Goal: Task Accomplishment & Management: Use online tool/utility

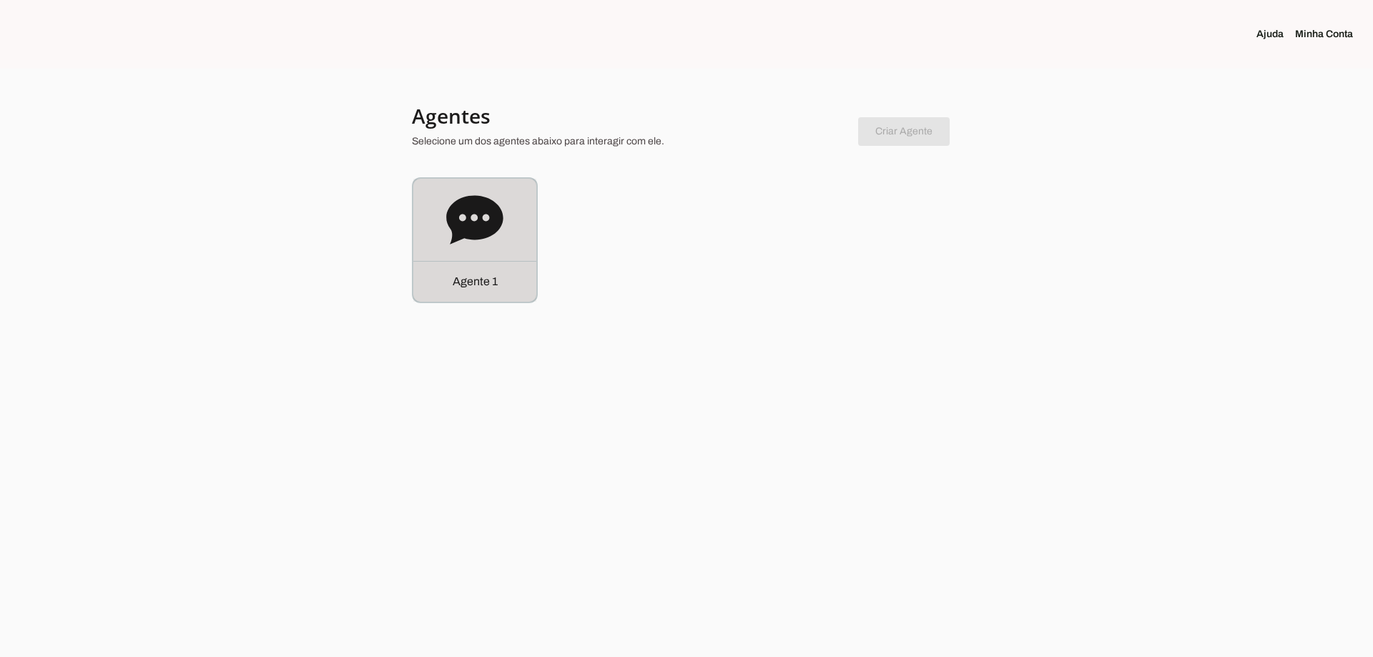
click at [475, 258] on div "Agente 1" at bounding box center [474, 240] width 123 height 123
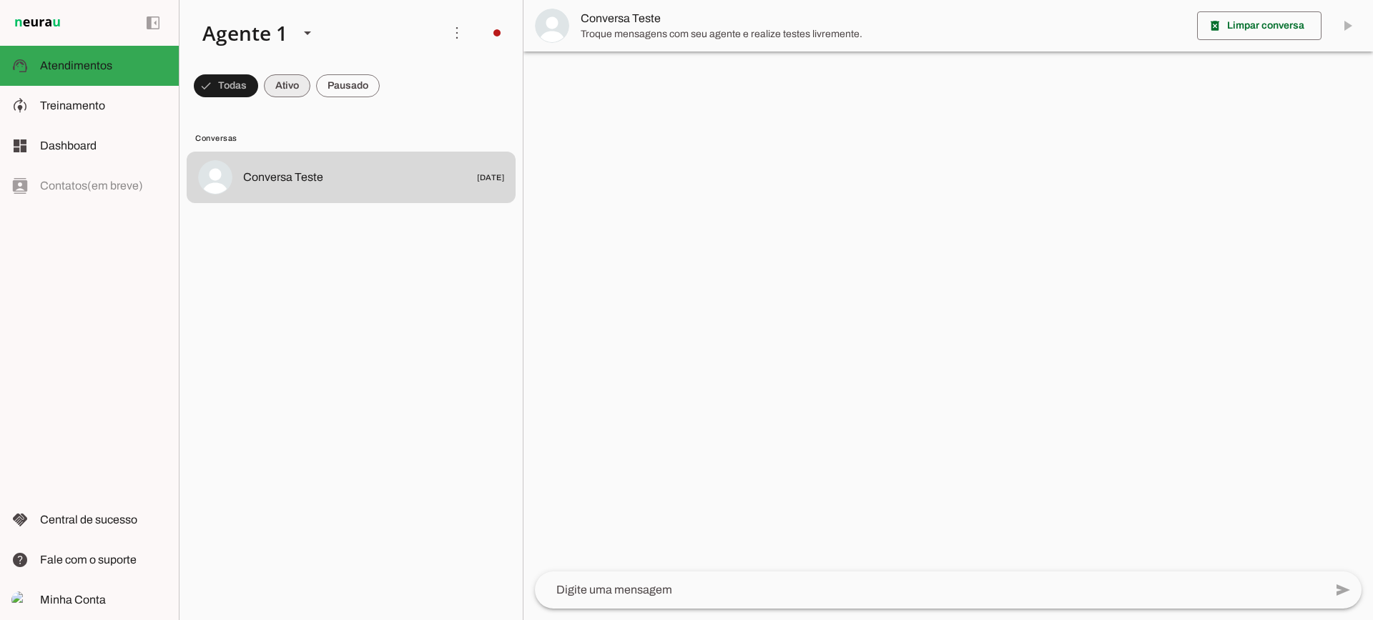
click at [258, 79] on span at bounding box center [226, 86] width 64 height 34
click at [245, 91] on span at bounding box center [219, 86] width 51 height 34
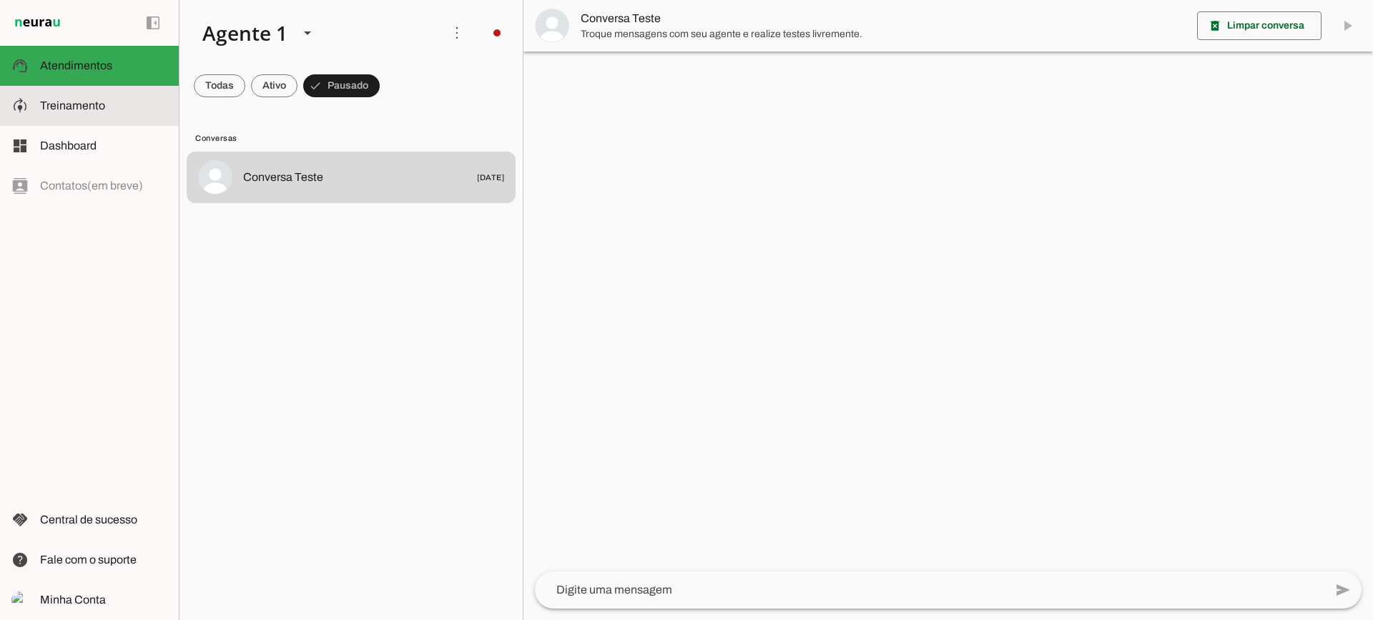
click at [139, 109] on slot at bounding box center [103, 105] width 127 height 17
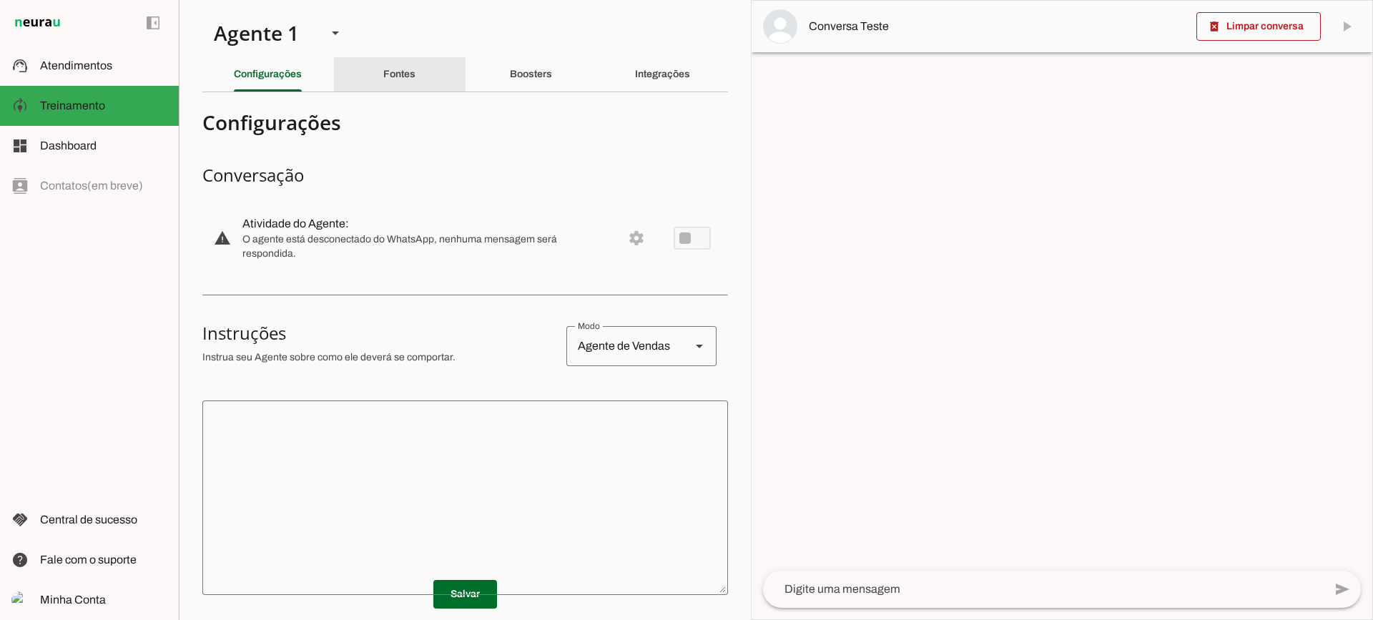
click at [411, 89] on div "Fontes" at bounding box center [399, 74] width 32 height 34
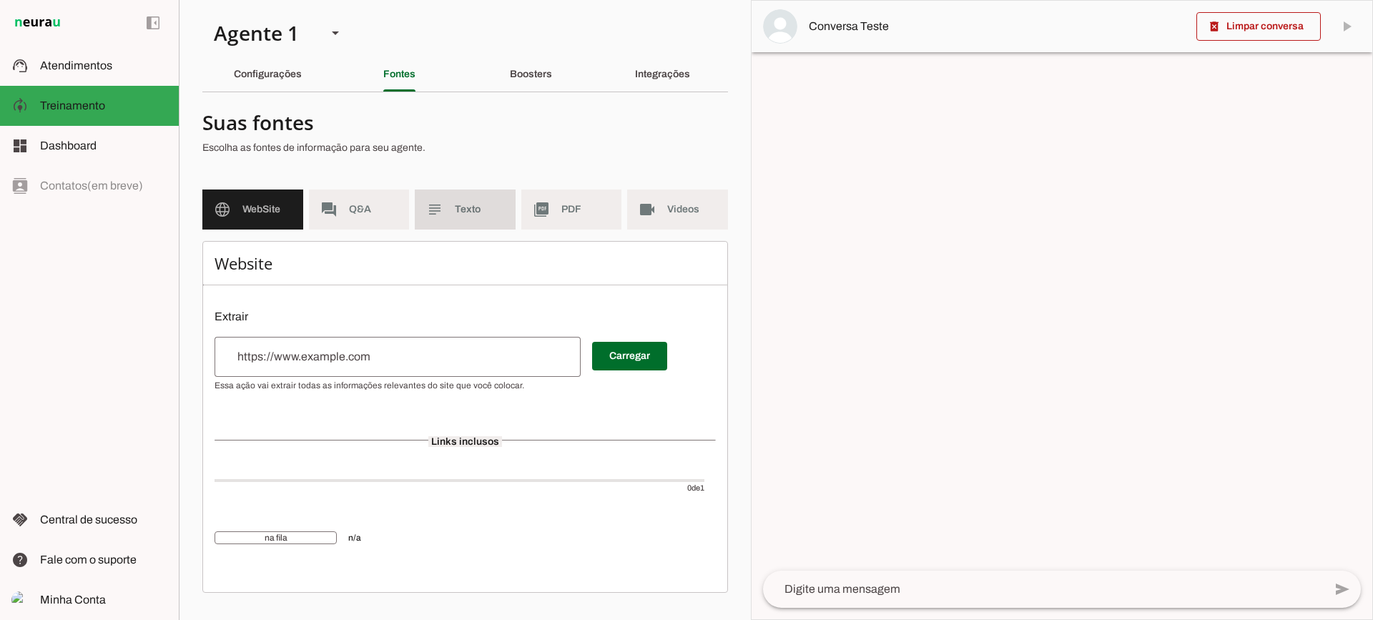
click at [468, 210] on span "Texto" at bounding box center [479, 209] width 49 height 14
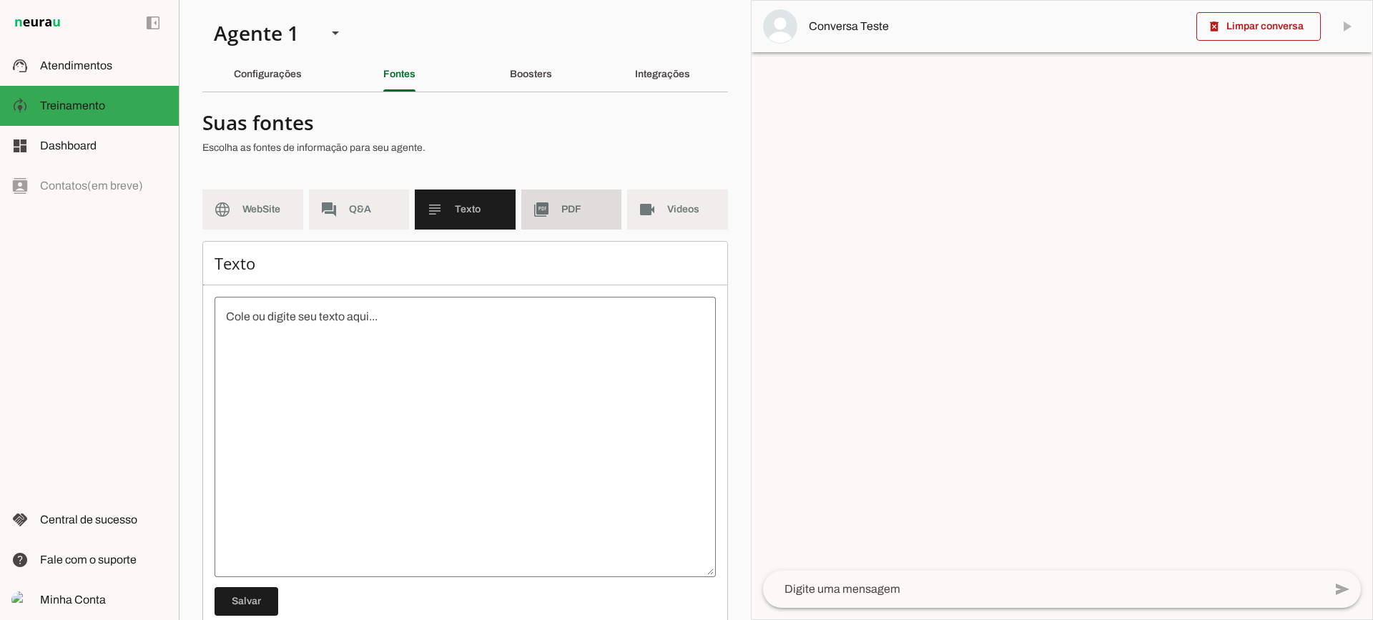
click at [553, 200] on md-item "picture_as_pdf PDF" at bounding box center [571, 209] width 101 height 40
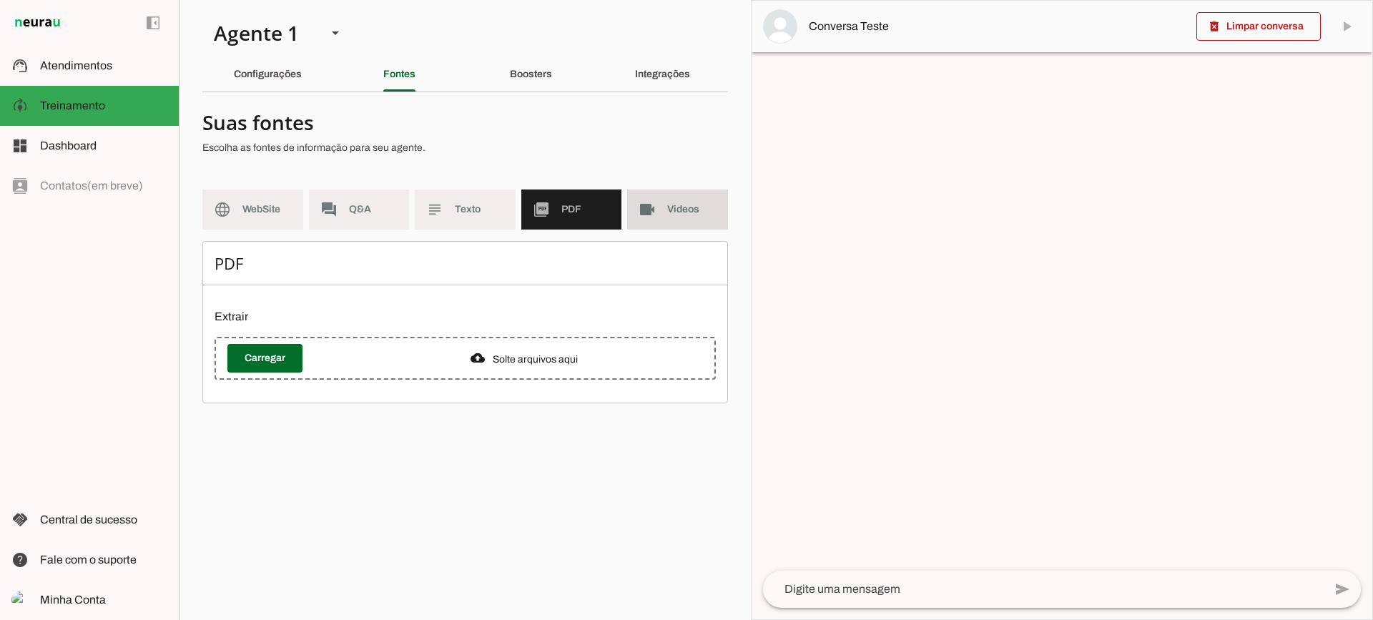
click at [635, 203] on md-item "videocam Videos" at bounding box center [677, 209] width 101 height 40
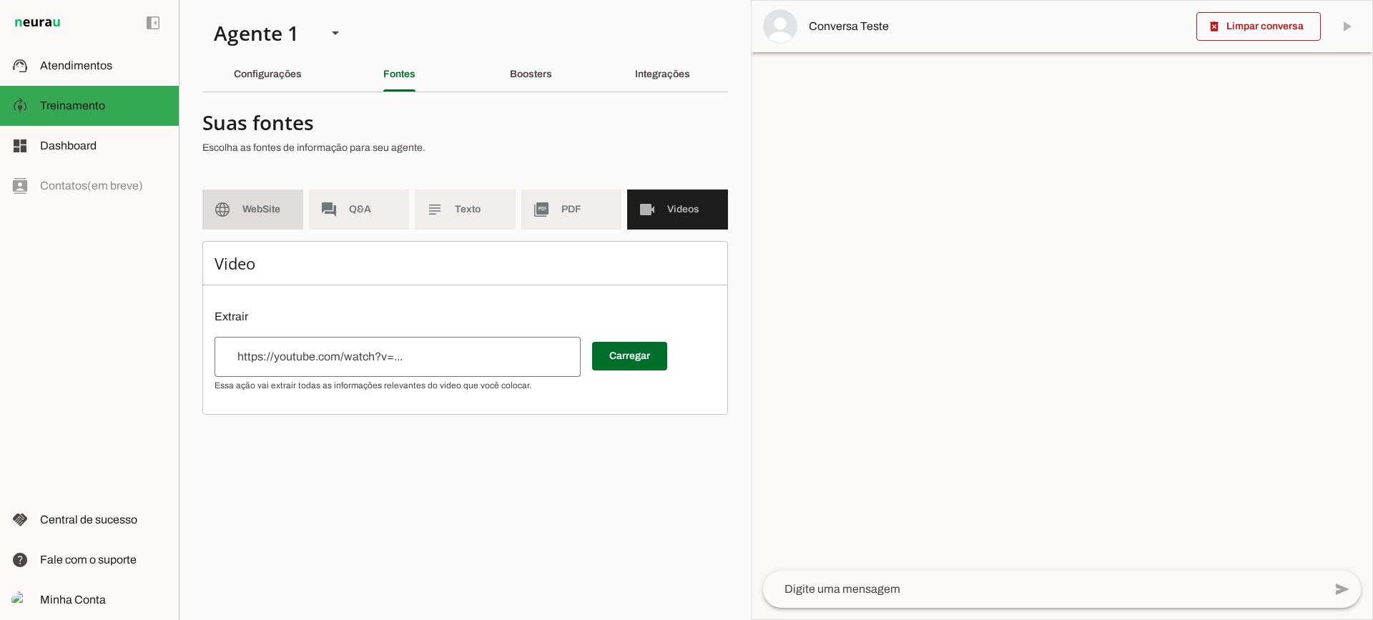
click at [258, 212] on span "WebSite" at bounding box center [266, 209] width 49 height 14
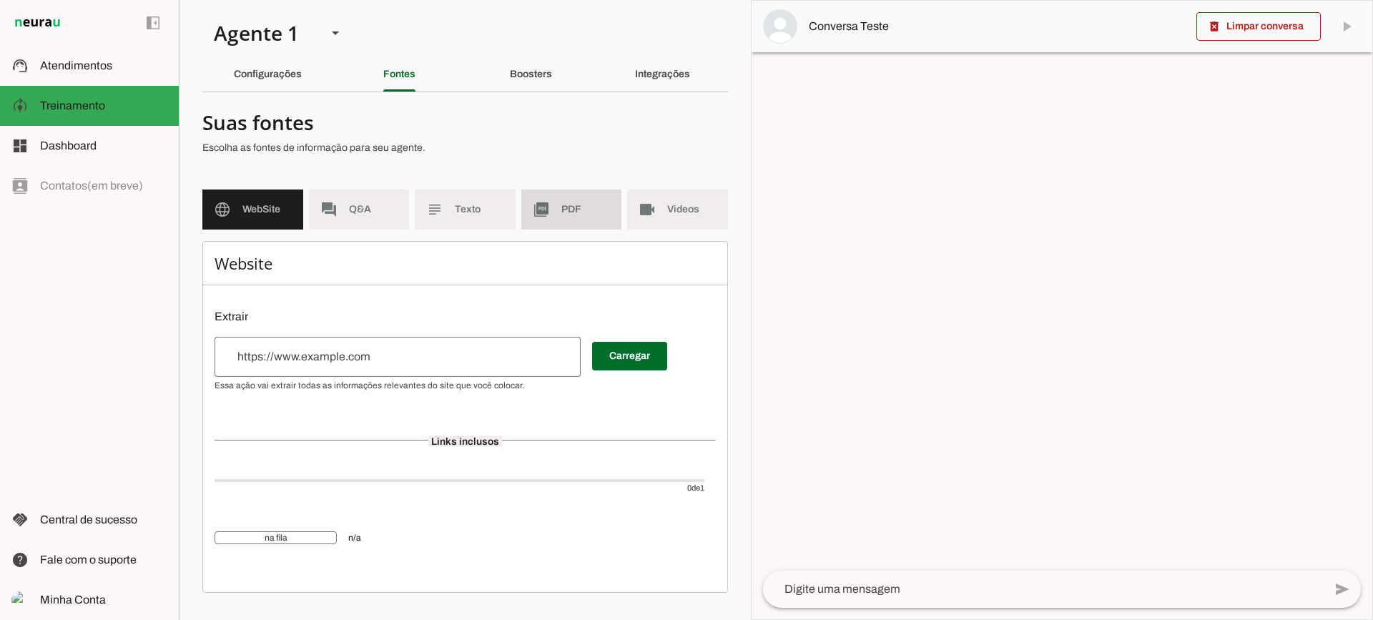
drag, startPoint x: 549, startPoint y: 208, endPoint x: 460, endPoint y: 21, distance: 207.6
click at [0, 0] on slot "picture_as_pdf" at bounding box center [0, 0] width 0 height 0
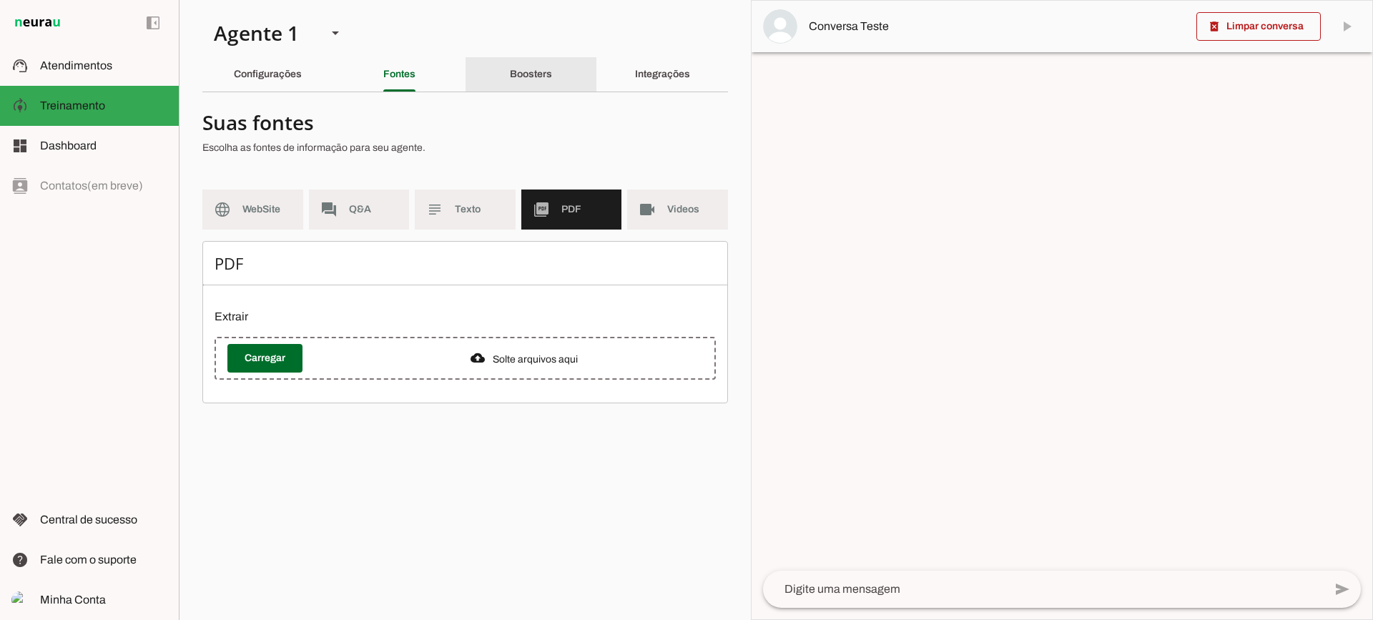
click at [510, 65] on div "Boosters" at bounding box center [531, 74] width 42 height 34
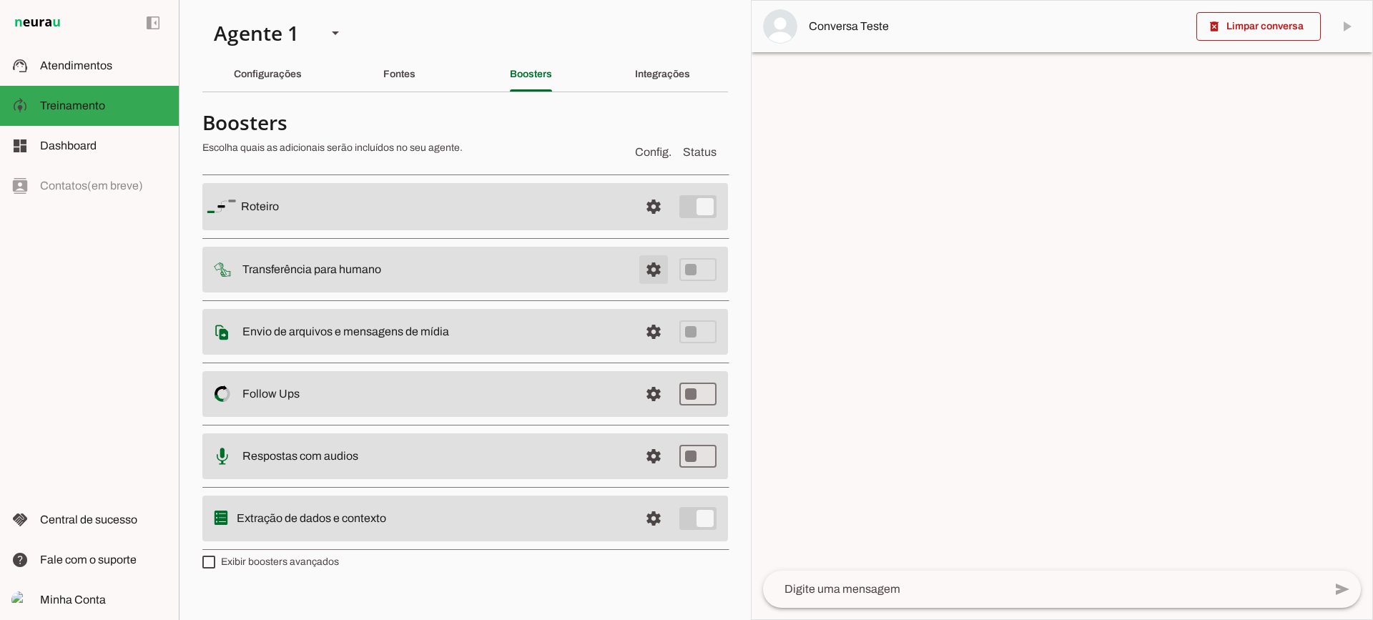
click at [649, 224] on span at bounding box center [653, 206] width 34 height 34
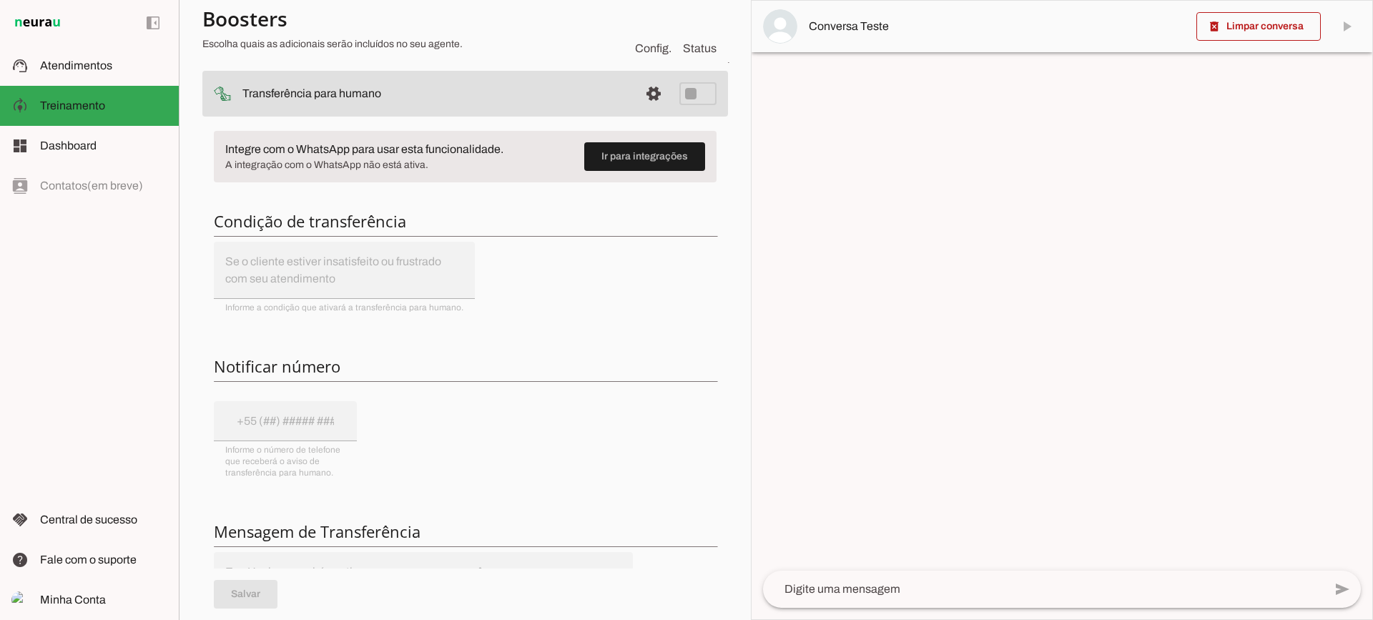
scroll to position [143, 0]
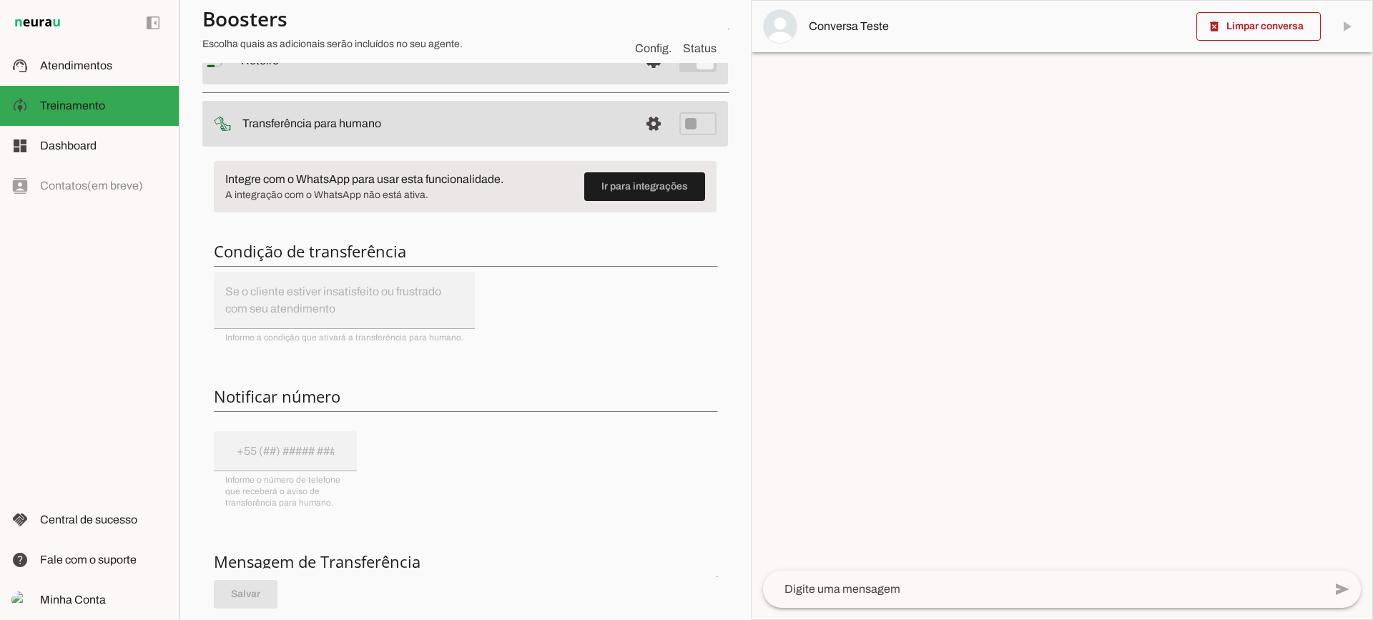
click at [644, 78] on span at bounding box center [653, 61] width 34 height 34
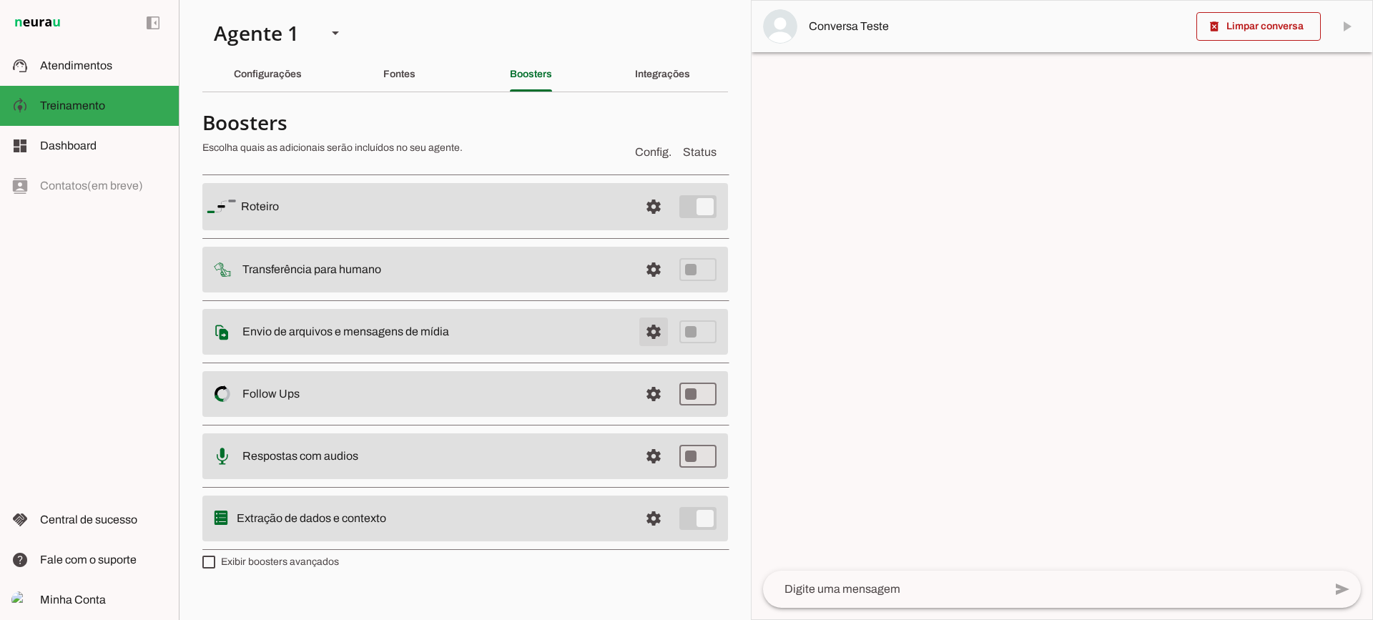
click at [660, 224] on span at bounding box center [653, 206] width 34 height 34
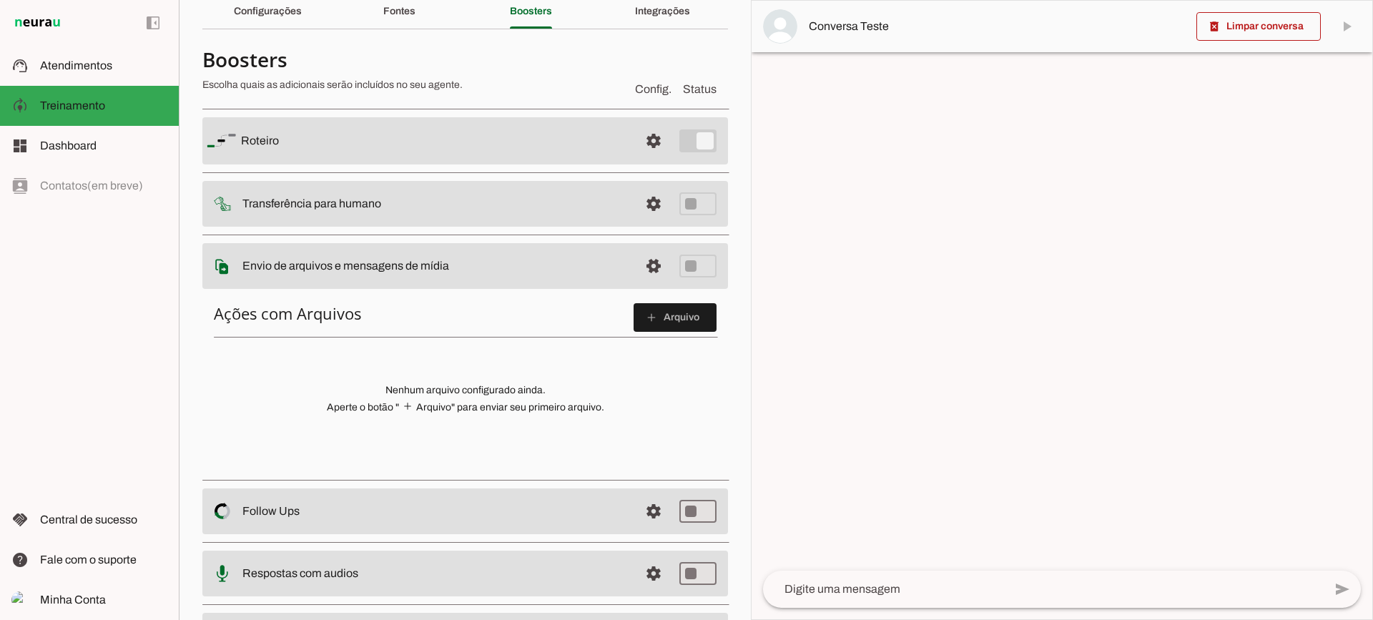
scroll to position [72, 0]
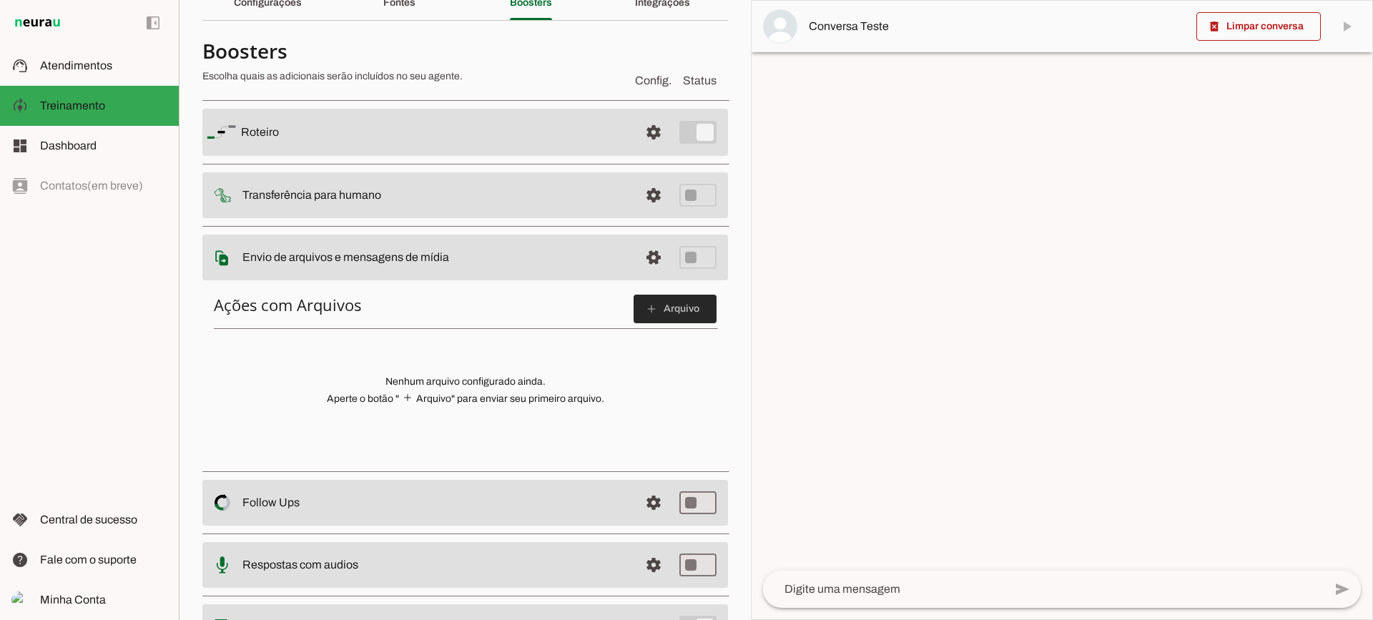
click at [674, 310] on span at bounding box center [675, 309] width 83 height 34
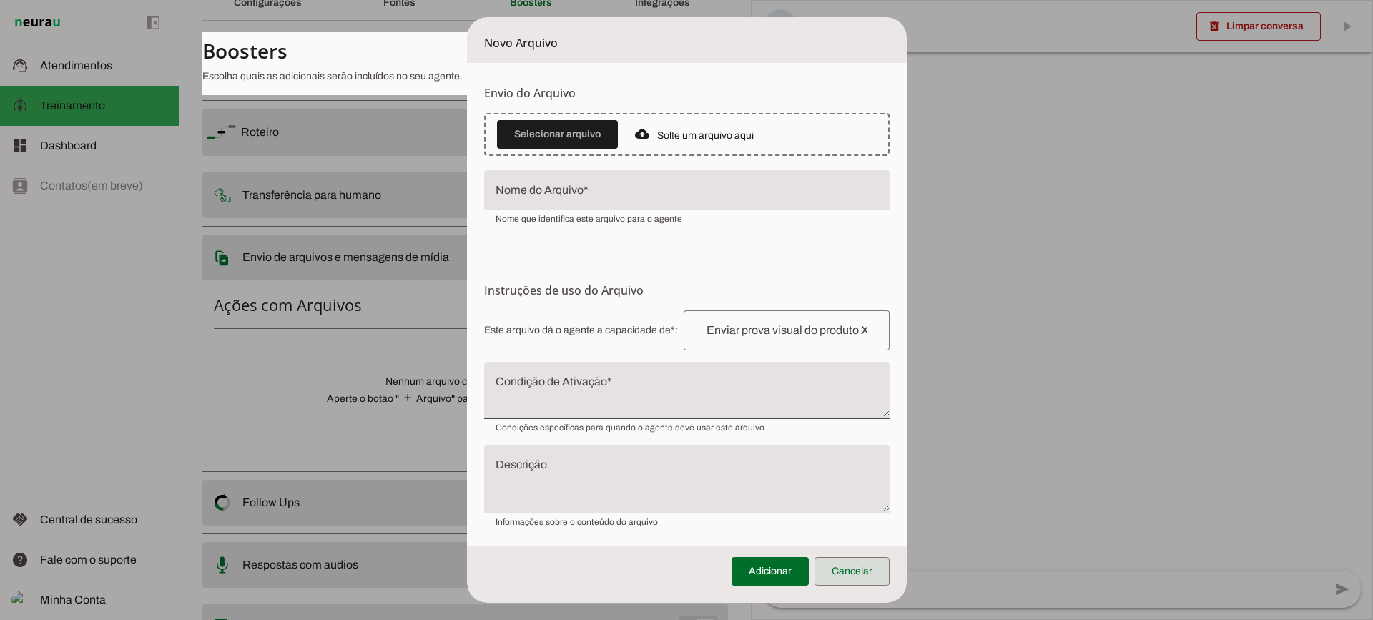
click at [852, 564] on span at bounding box center [851, 571] width 75 height 34
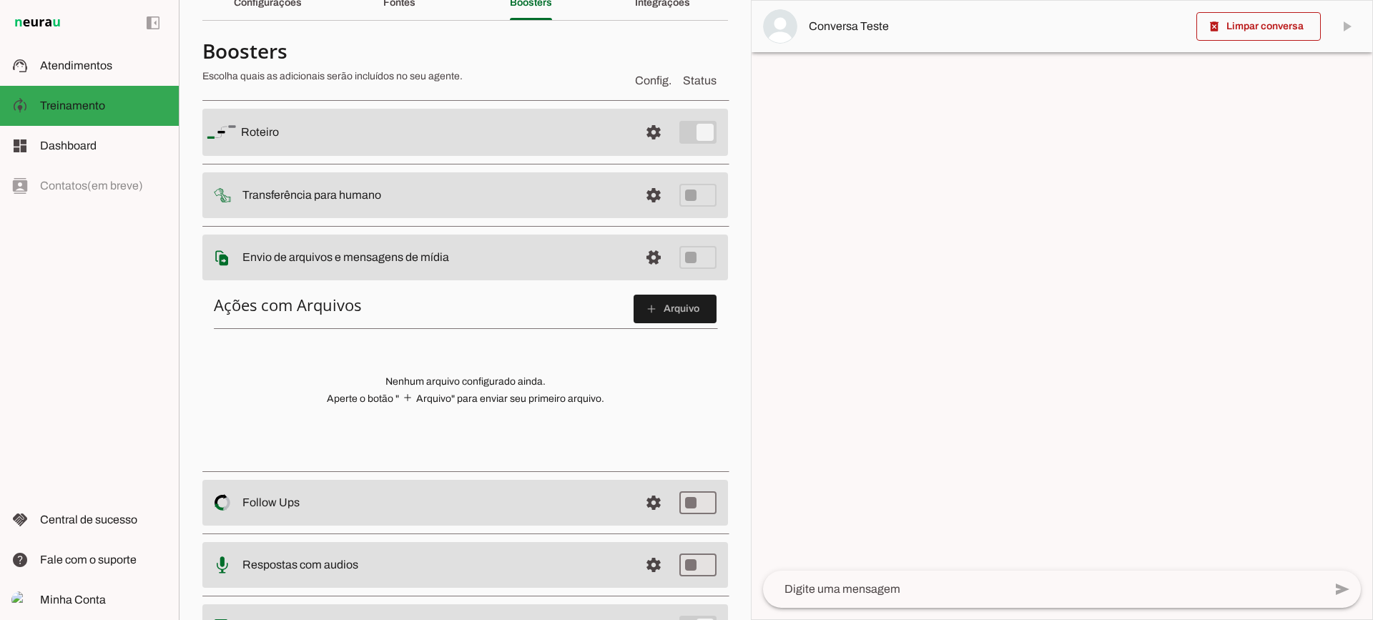
click at [636, 149] on span at bounding box center [653, 132] width 34 height 34
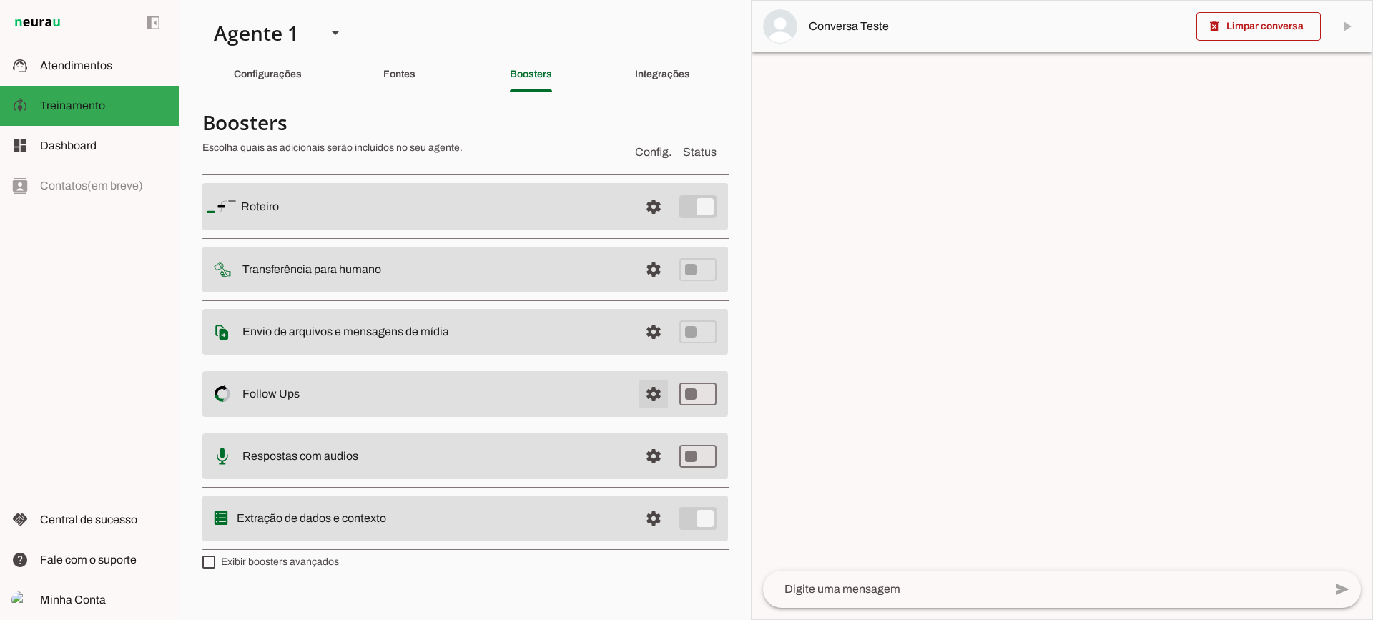
click at [653, 224] on span at bounding box center [653, 206] width 34 height 34
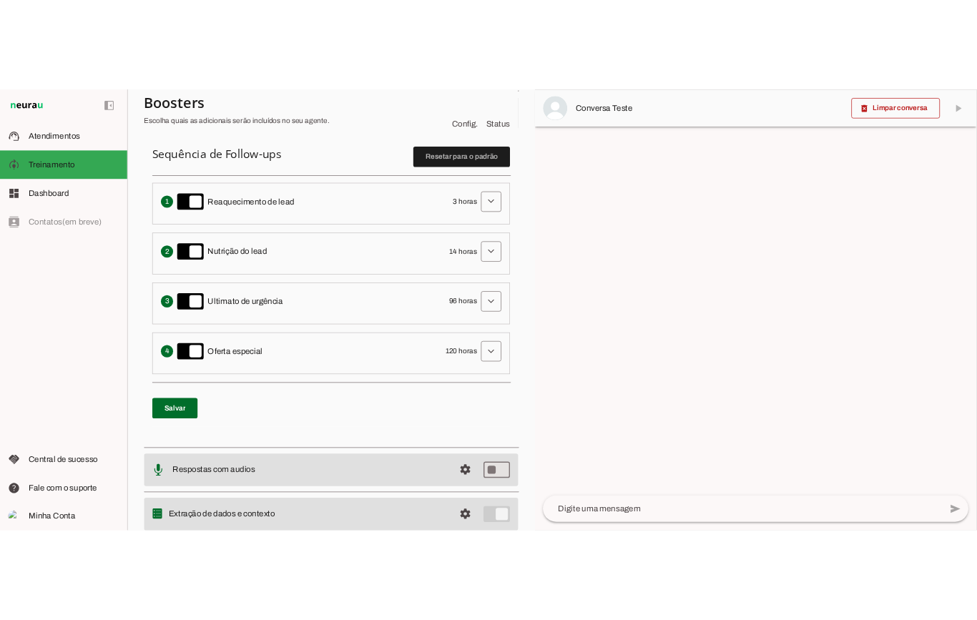
scroll to position [286, 0]
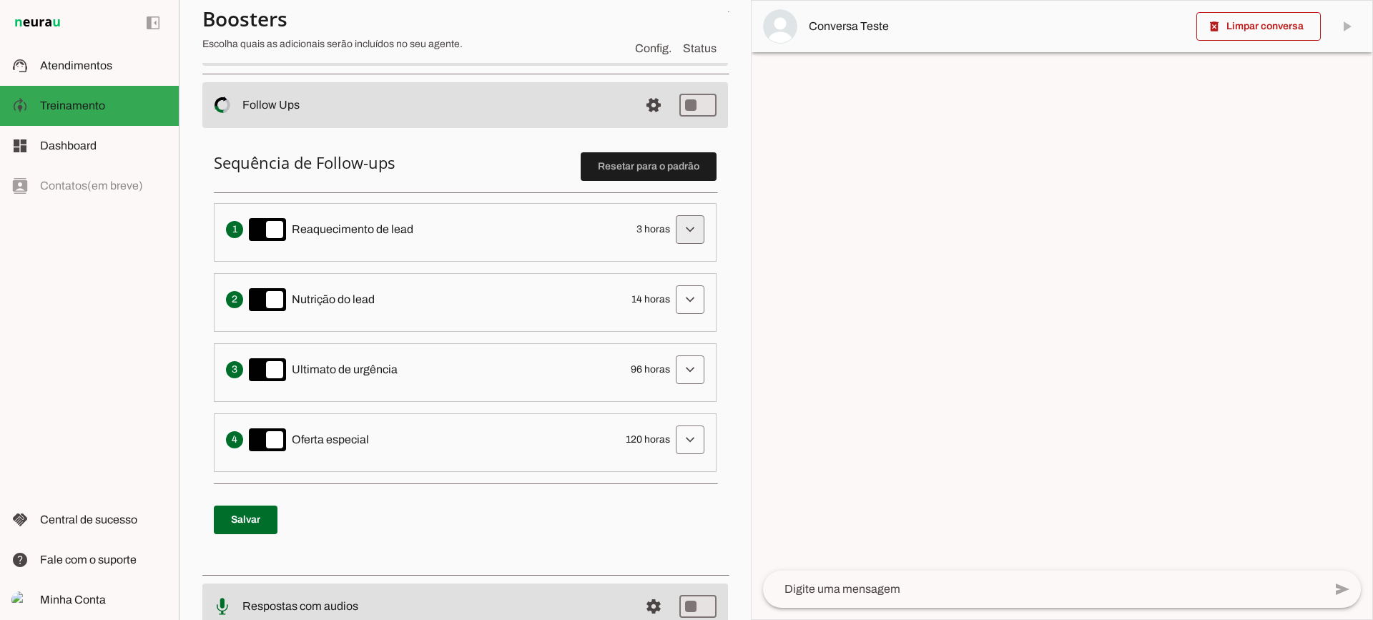
click at [682, 229] on span at bounding box center [690, 229] width 34 height 34
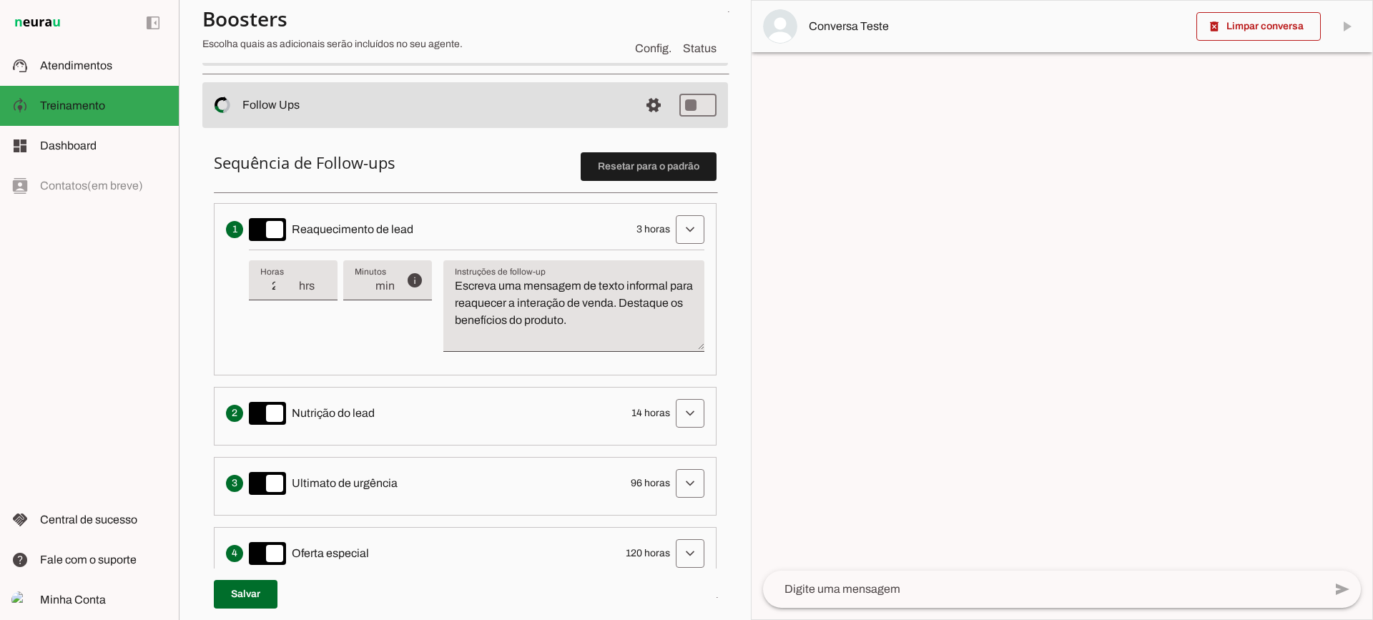
type input "2"
type md-filled-text-field "2"
click at [294, 290] on input "2" at bounding box center [278, 285] width 37 height 17
type input "1"
type md-filled-text-field "1"
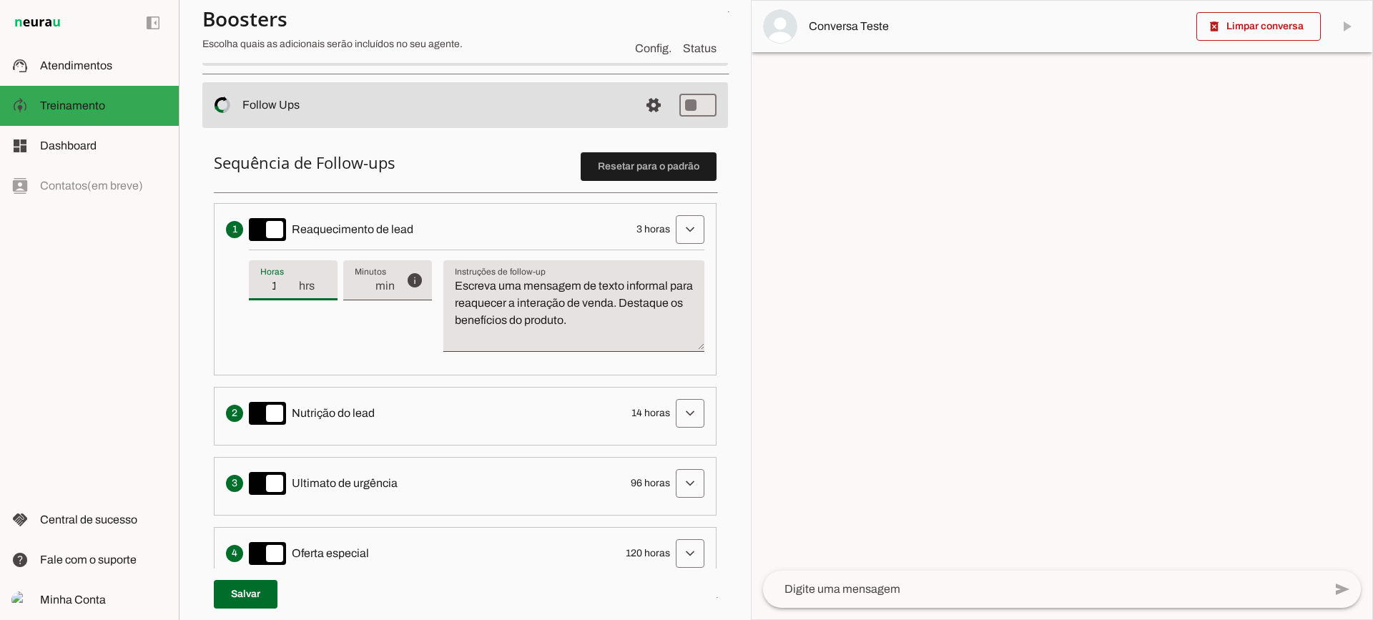
click at [294, 290] on input "1" at bounding box center [278, 285] width 37 height 17
type input "2"
type md-filled-text-field "2"
click at [295, 283] on input "2" at bounding box center [278, 285] width 37 height 17
type input "3"
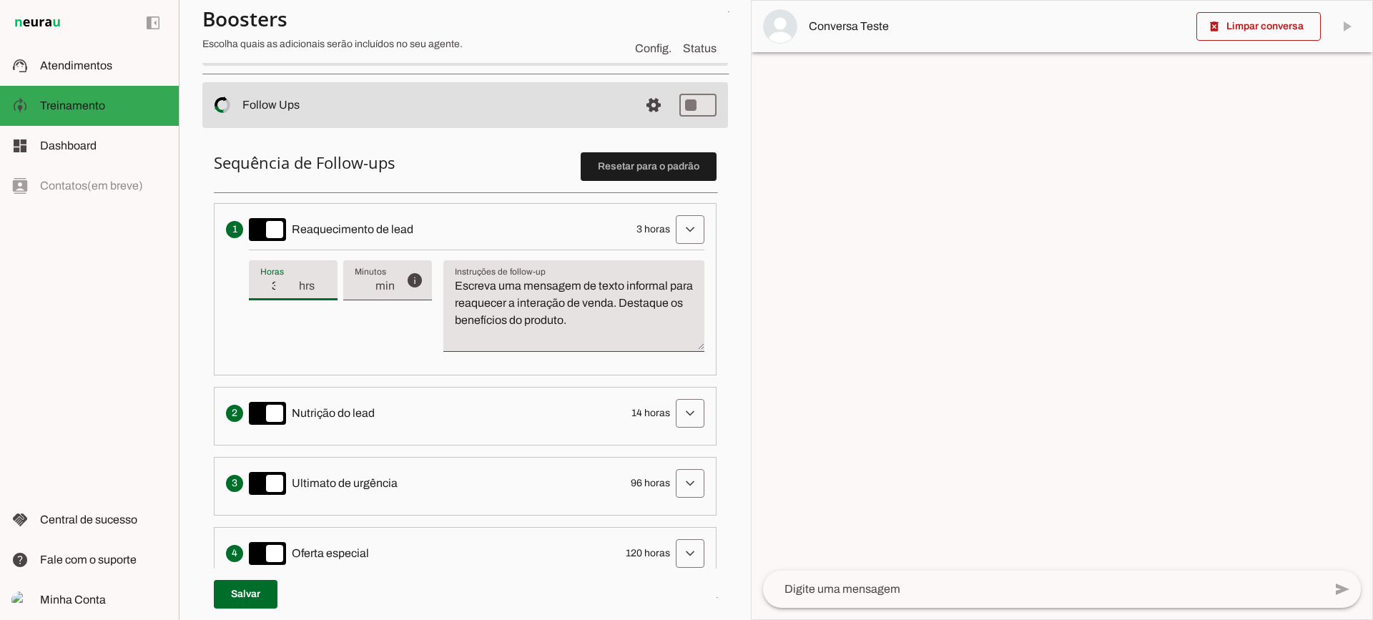
type md-filled-text-field "3"
click at [295, 282] on input "3" at bounding box center [278, 285] width 37 height 17
click at [616, 301] on textarea "Escreva uma mensagem de texto informal para reaquecer a interação de venda. Des…" at bounding box center [573, 311] width 261 height 69
click at [617, 324] on textarea "Escreva uma mensagem de texto informal para reaquecer a interação de venda. Des…" at bounding box center [573, 311] width 261 height 69
click at [661, 329] on textarea "Escreva uma mensagem de texto informal para reaquecer a interação de venda. Des…" at bounding box center [573, 311] width 261 height 69
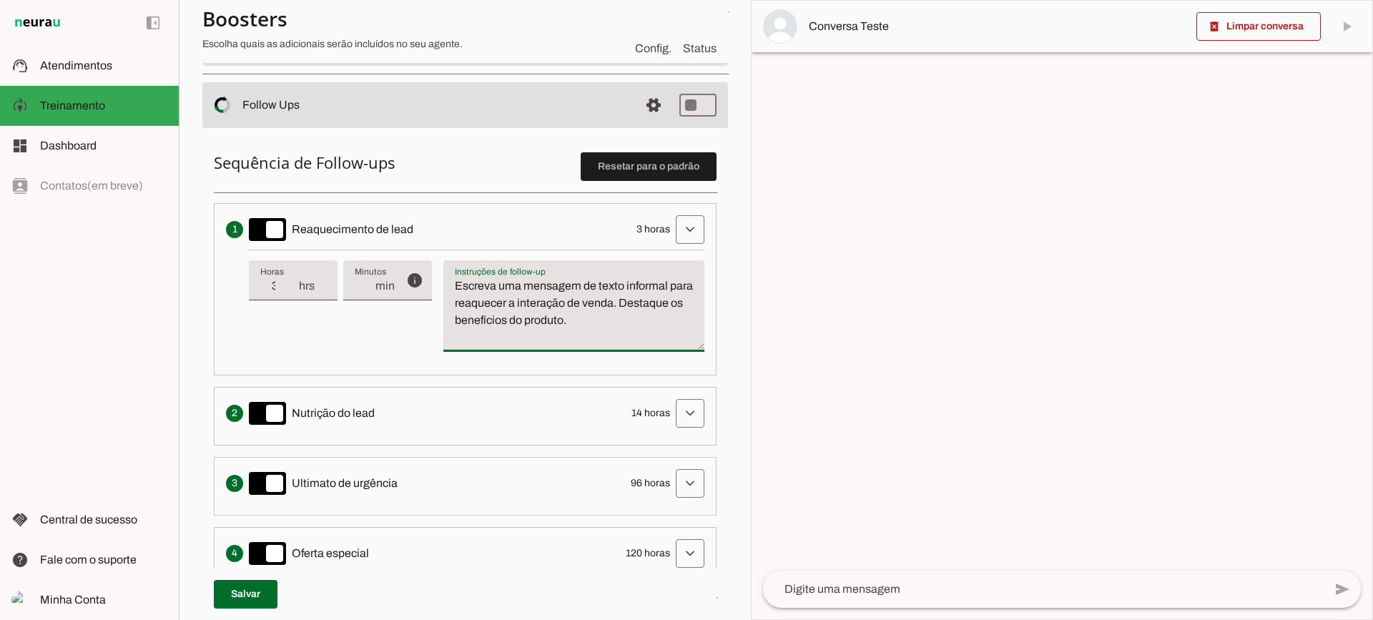
drag, startPoint x: 448, startPoint y: 287, endPoint x: 365, endPoint y: 270, distance: 84.7
click at [365, 270] on div "info Tempo de atraso / inatividade O tempo de atraso é o tempo de inatividade d…" at bounding box center [477, 307] width 456 height 114
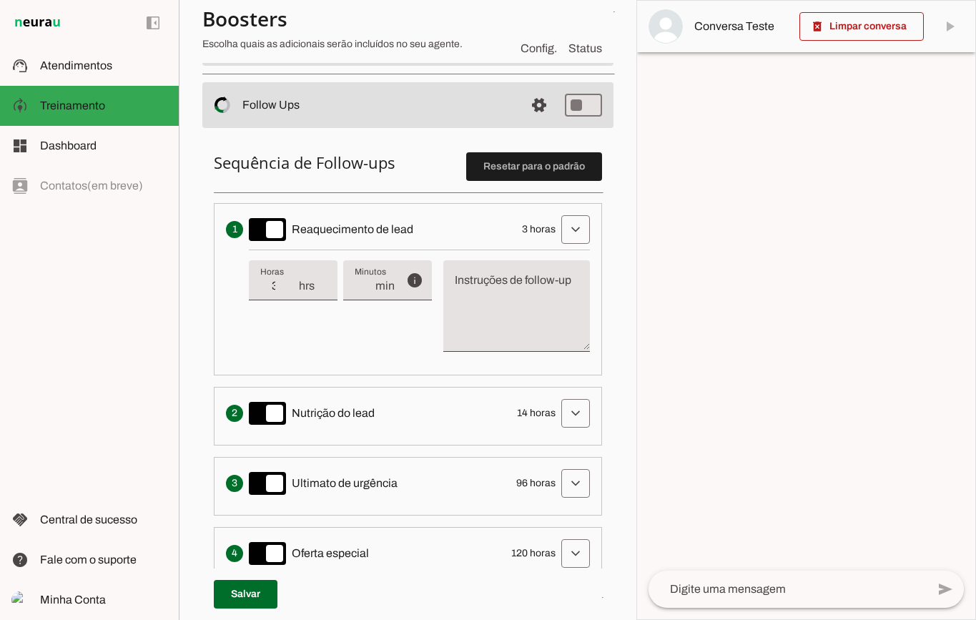
click at [780, 222] on div at bounding box center [806, 310] width 338 height 619
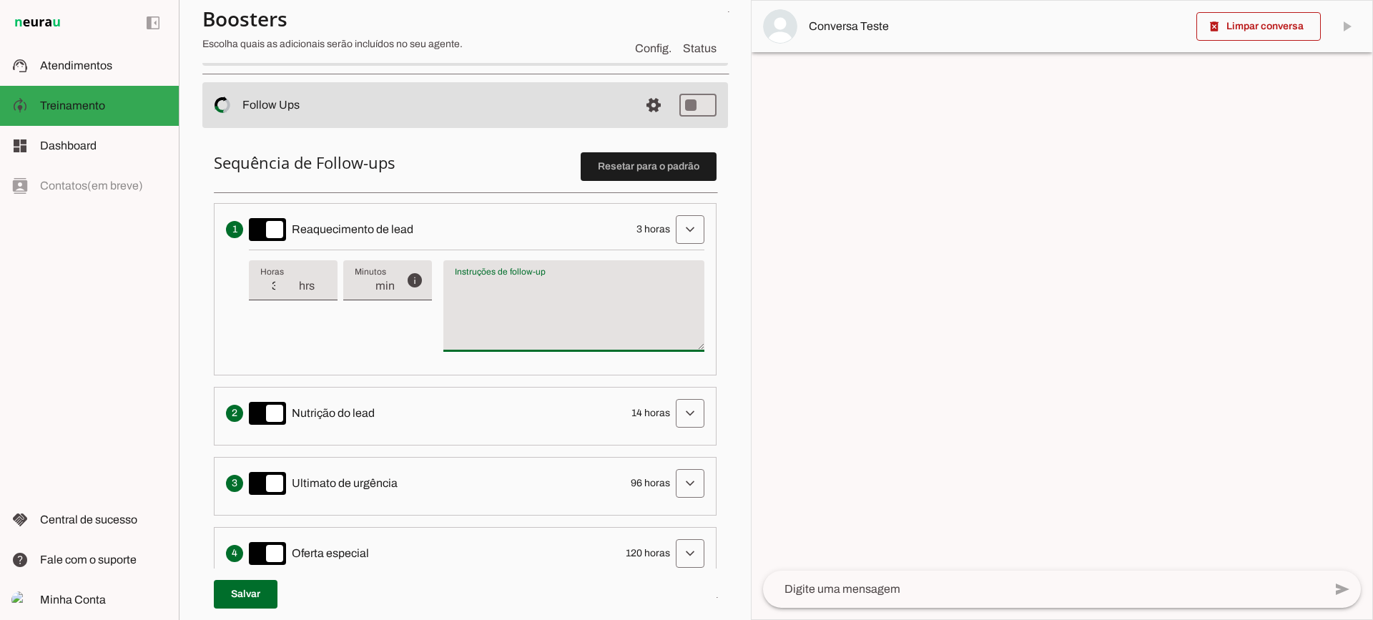
click at [627, 316] on textarea "Instruções de follow-up" at bounding box center [573, 311] width 261 height 69
click at [636, 321] on textarea "Escreva uma mensagem de texto informal para reaquecer a interação de venda. Des…" at bounding box center [573, 311] width 261 height 69
type textarea "Escreva uma mensagem de texto informal para reaquecer a interação de venda. Des…"
type md-filled-text-field "Escreva uma mensagem de texto informal para reaquecer a interação de venda. Des…"
type input "2"
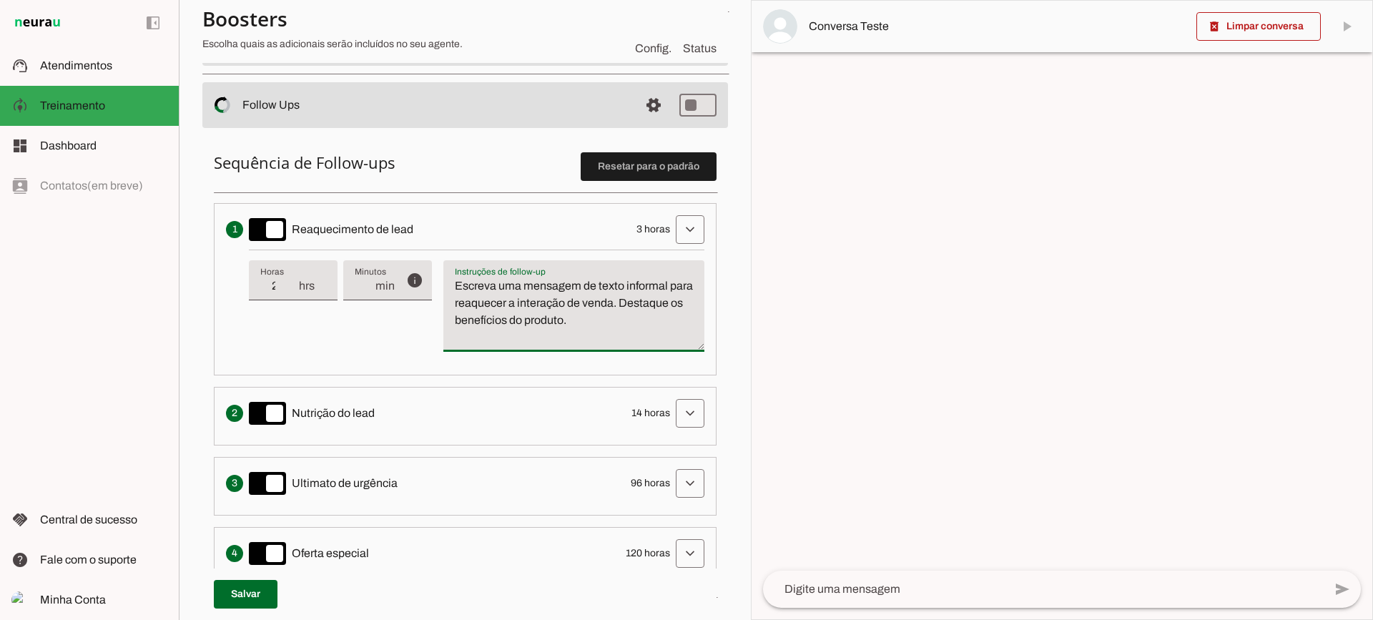
type md-filled-text-field "2"
click at [295, 292] on input "2" at bounding box center [278, 285] width 37 height 17
type input "1"
type md-filled-text-field "1"
click at [295, 292] on input "1" at bounding box center [278, 285] width 37 height 17
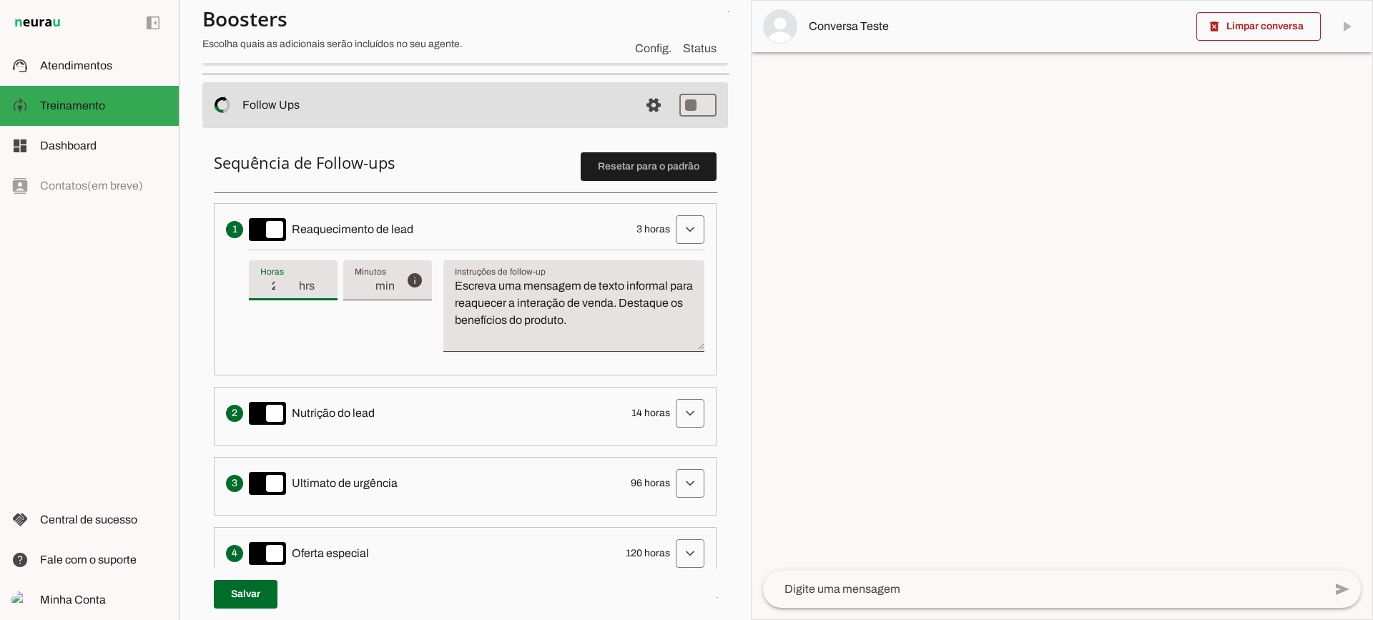
type input "2"
type md-filled-text-field "2"
click at [293, 280] on input "2" at bounding box center [278, 285] width 37 height 17
type input "3"
type md-filled-text-field "3"
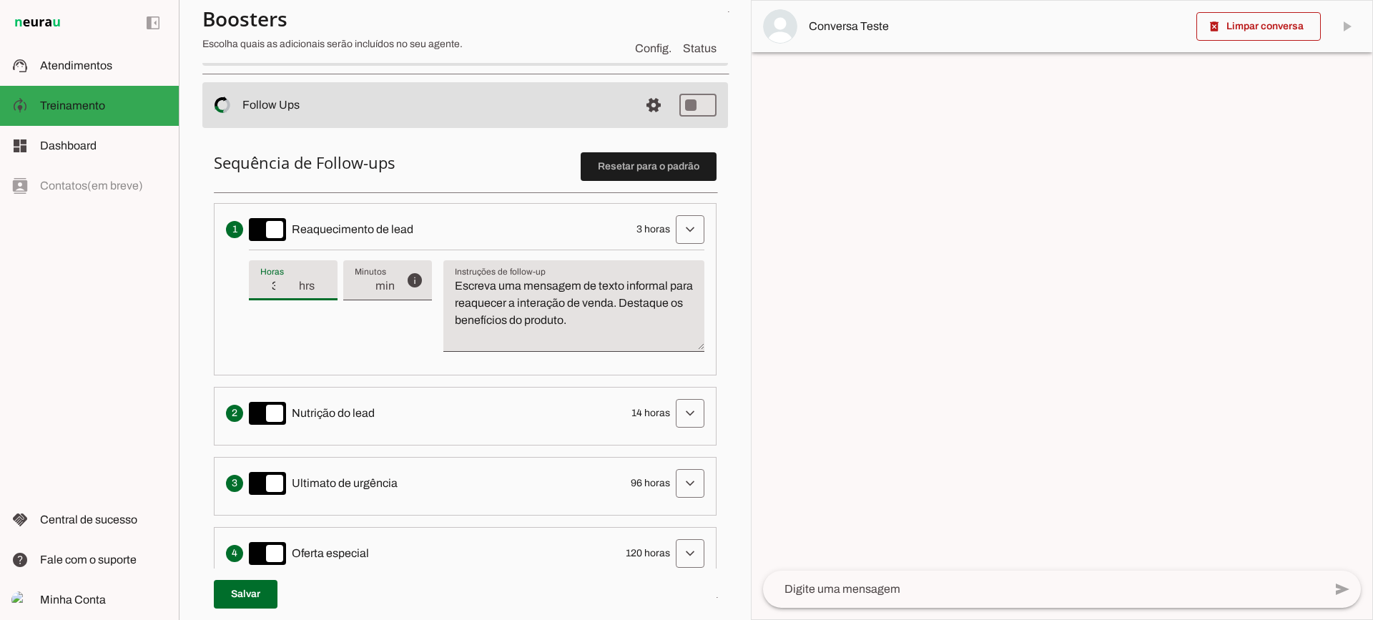
click at [293, 280] on input "3" at bounding box center [278, 285] width 37 height 17
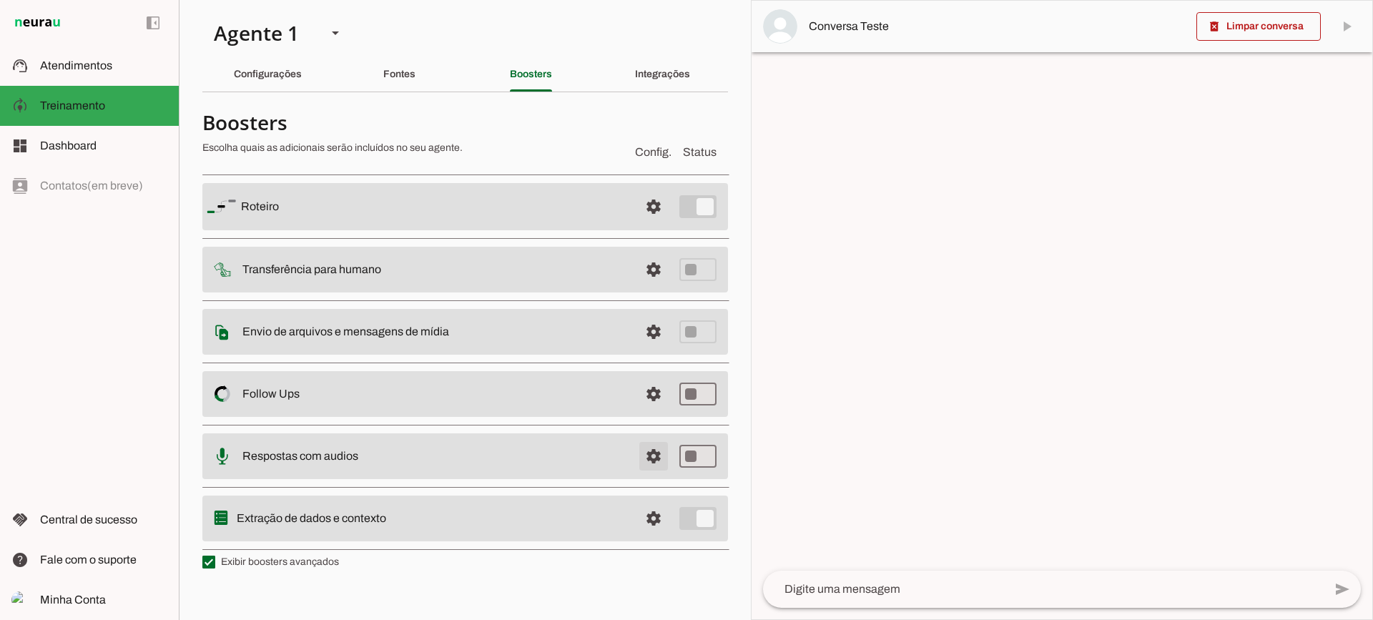
click at [648, 224] on span at bounding box center [653, 206] width 34 height 34
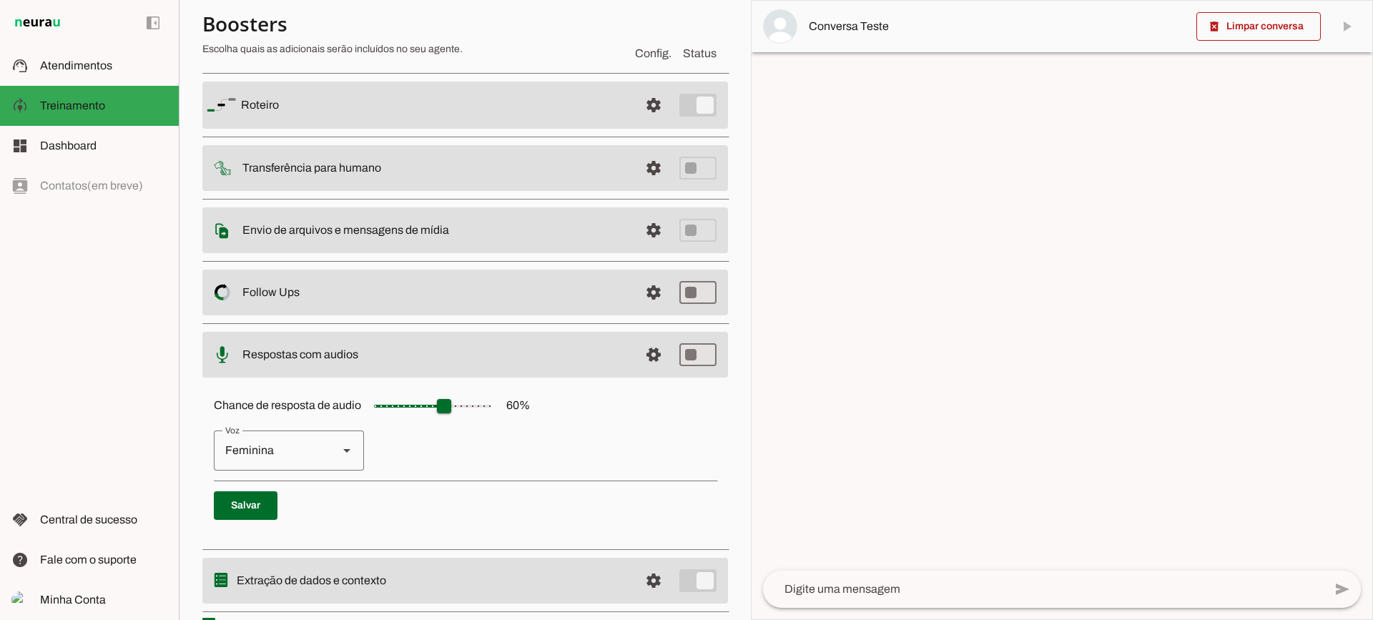
scroll to position [131, 0]
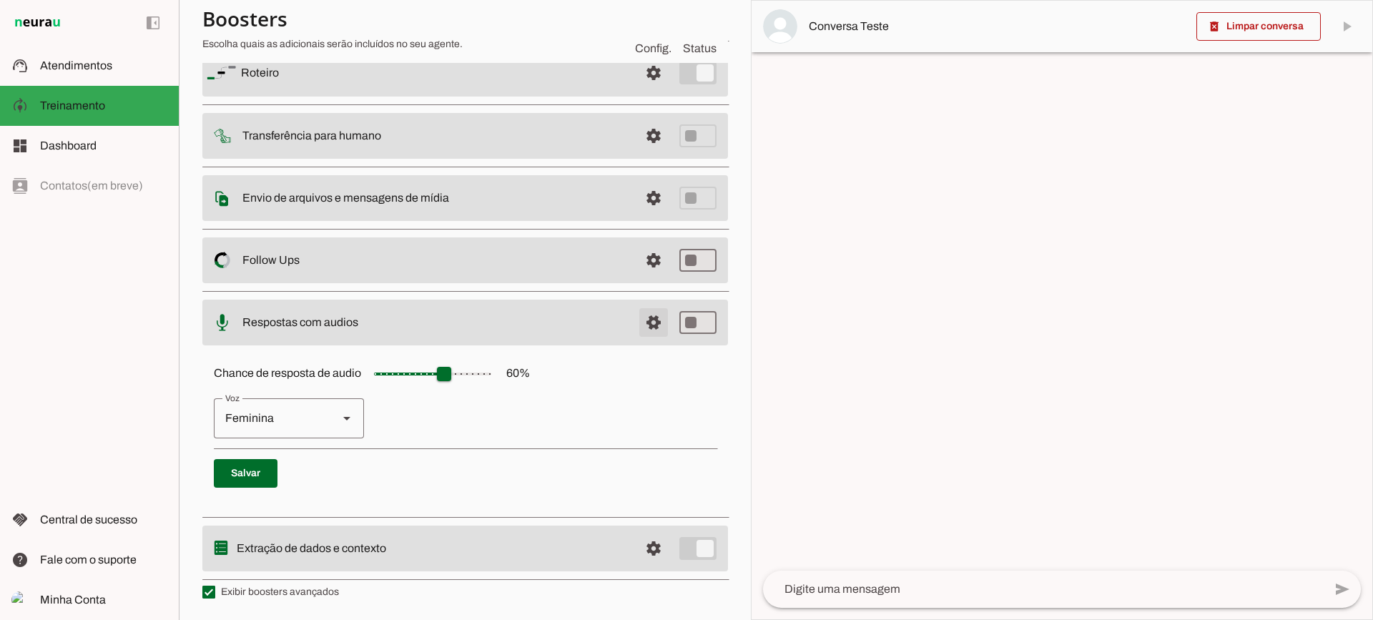
click at [654, 90] on span at bounding box center [653, 73] width 34 height 34
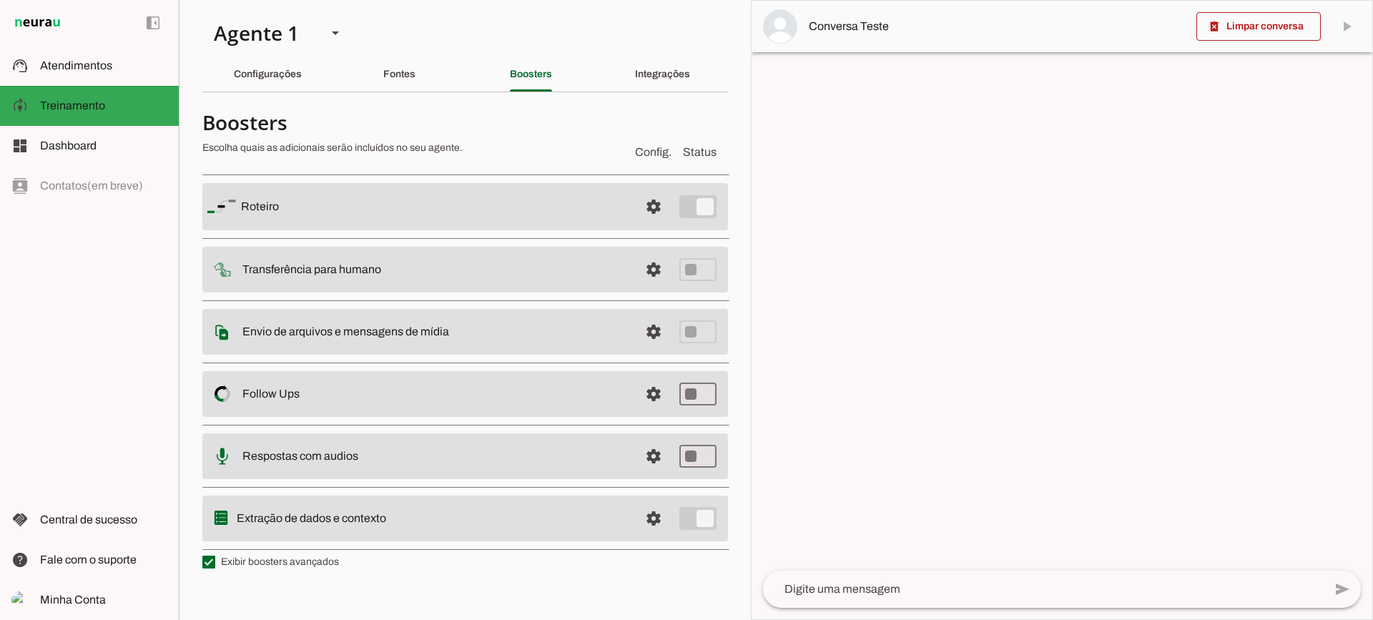
click at [642, 224] on span at bounding box center [653, 206] width 34 height 34
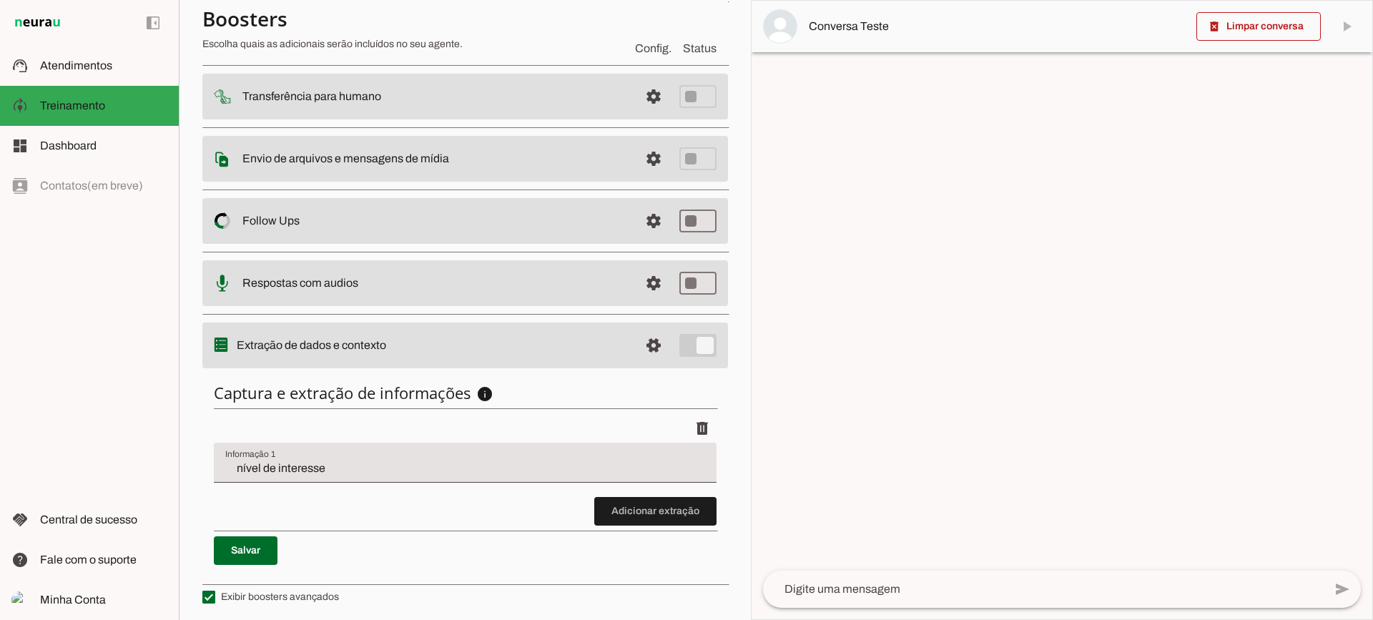
scroll to position [175, 0]
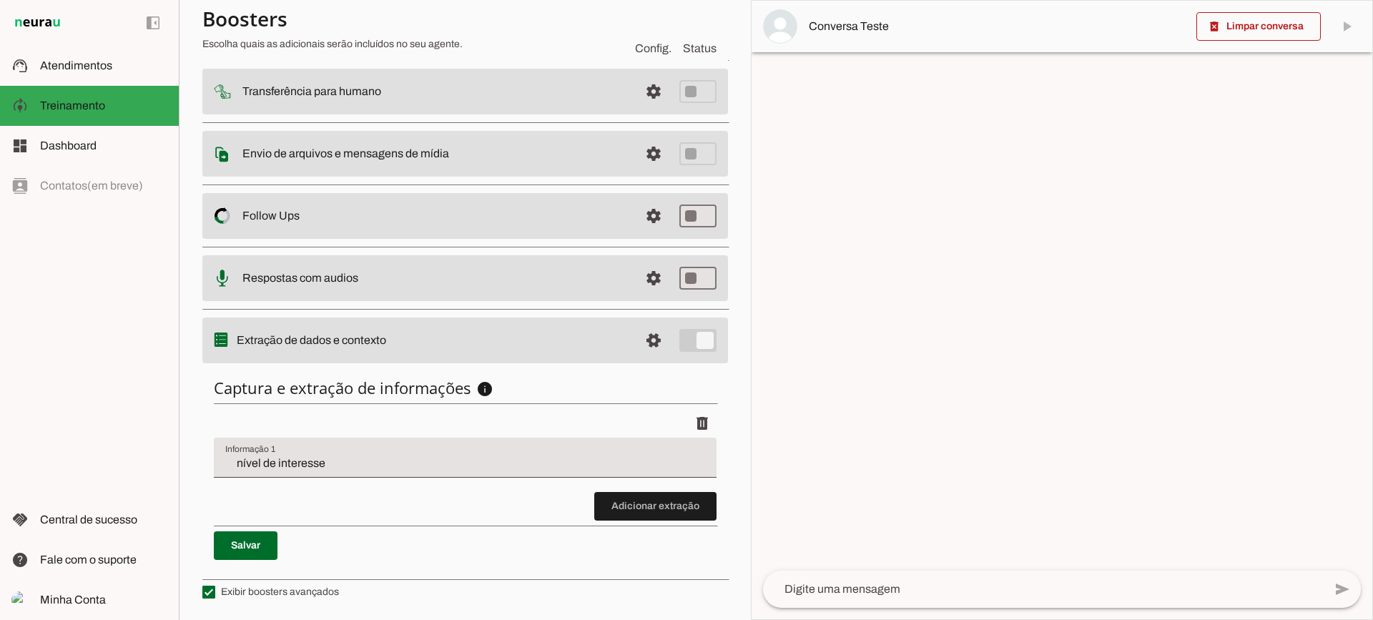
drag, startPoint x: 249, startPoint y: 336, endPoint x: 395, endPoint y: 336, distance: 145.9
click at [395, 37] on slot at bounding box center [434, 28] width 387 height 17
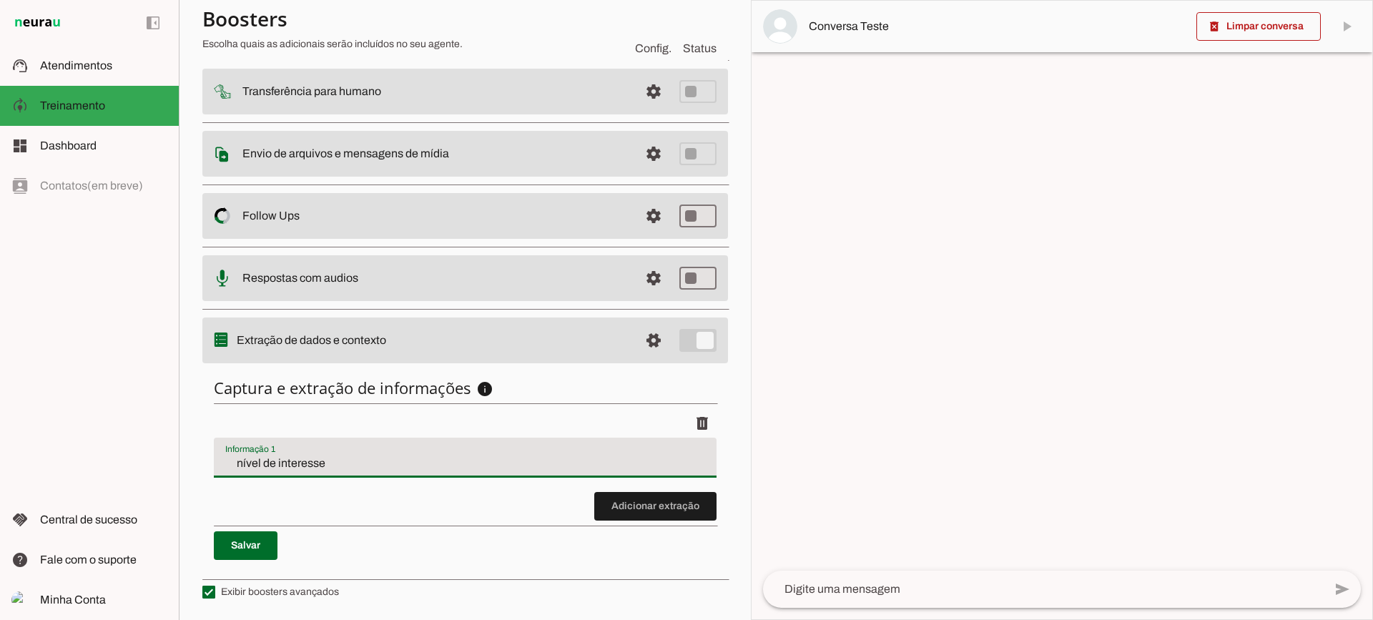
click at [300, 461] on input "nível de interesse" at bounding box center [465, 463] width 480 height 17
click at [632, 498] on span at bounding box center [655, 506] width 122 height 34
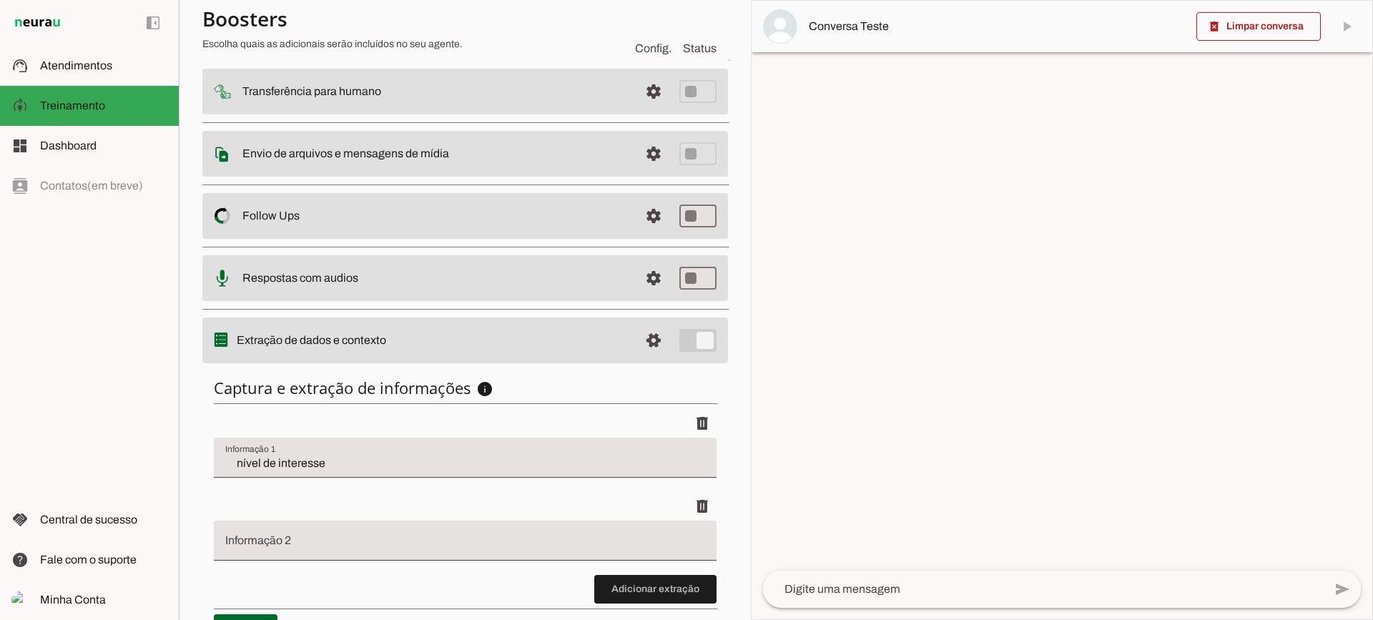
scroll to position [258, 0]
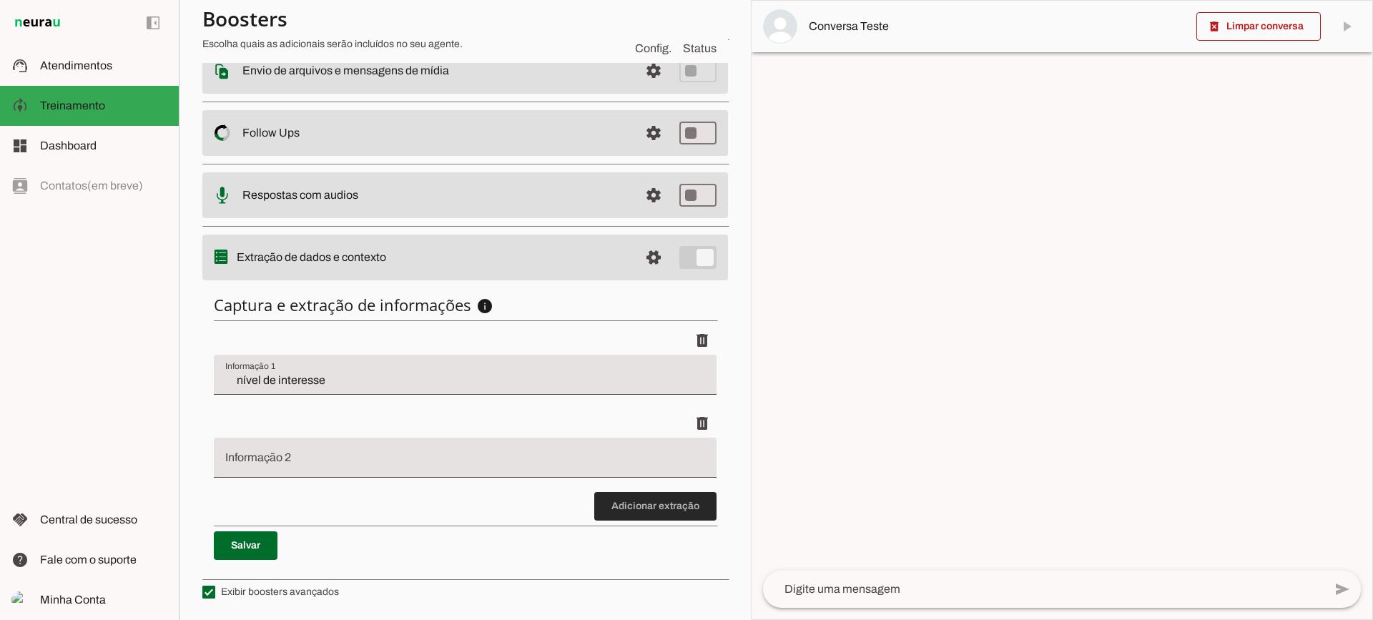
click at [626, 514] on span at bounding box center [655, 506] width 122 height 34
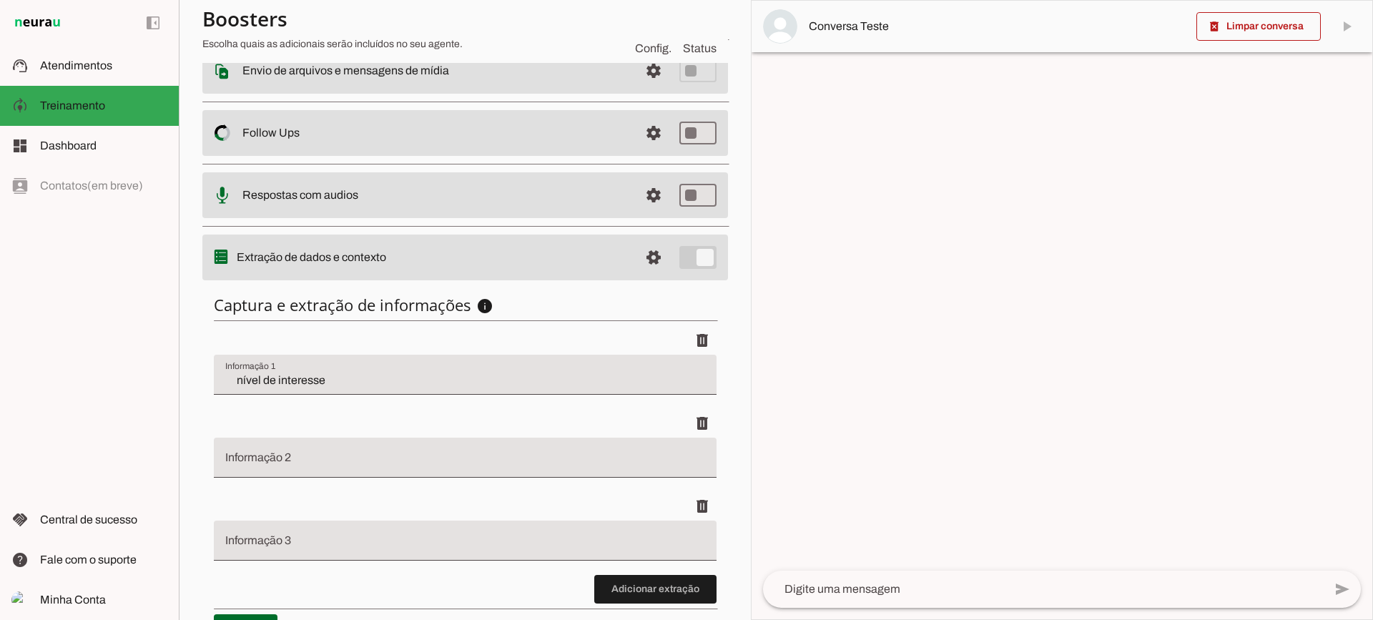
scroll to position [341, 0]
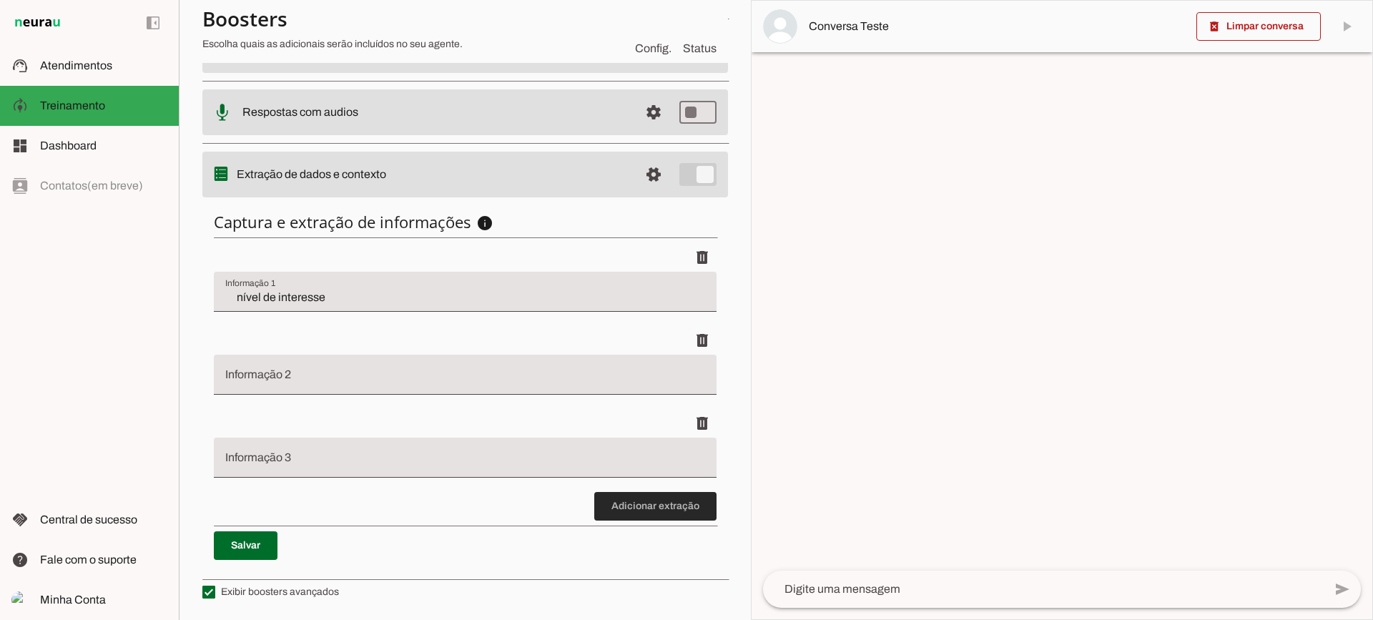
click at [620, 513] on span at bounding box center [655, 506] width 122 height 34
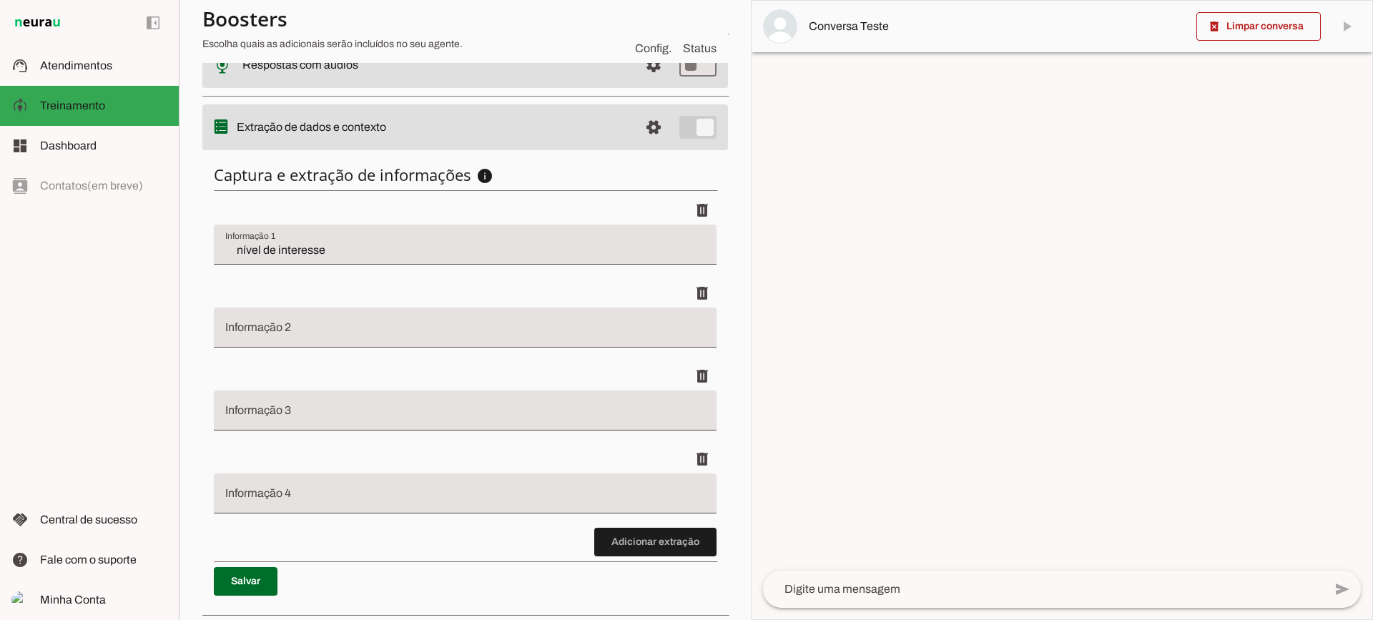
scroll to position [424, 0]
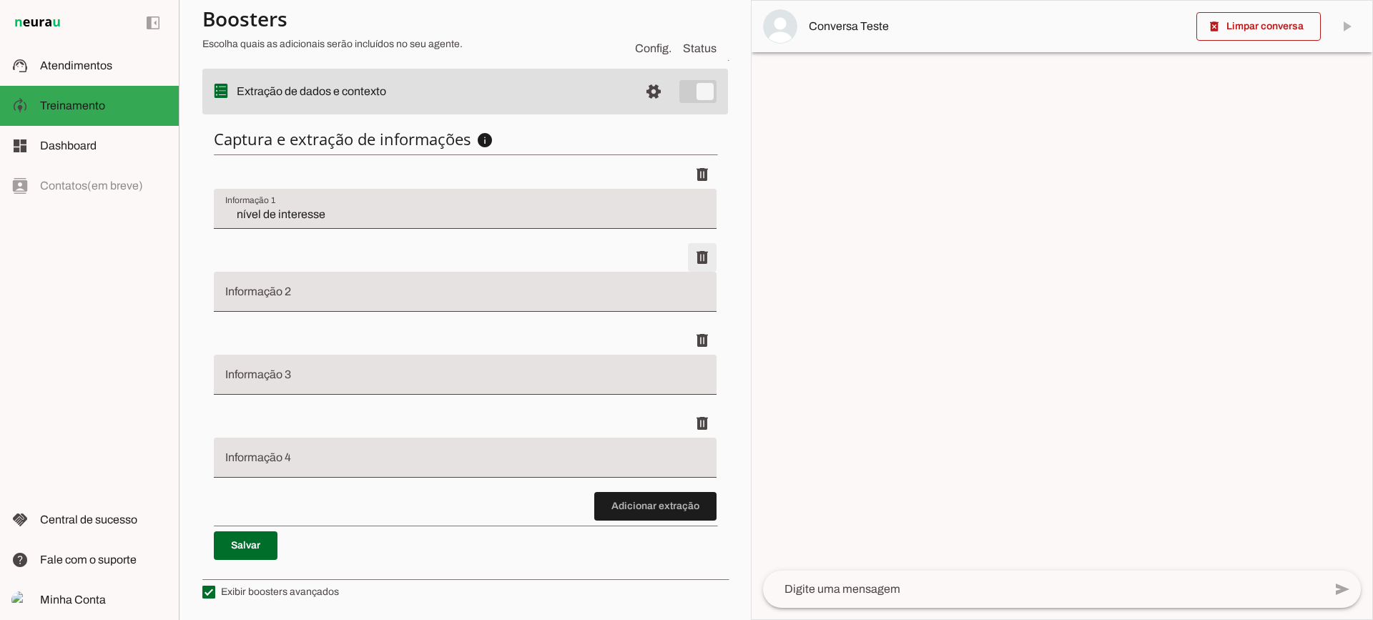
click at [686, 192] on span at bounding box center [702, 174] width 34 height 34
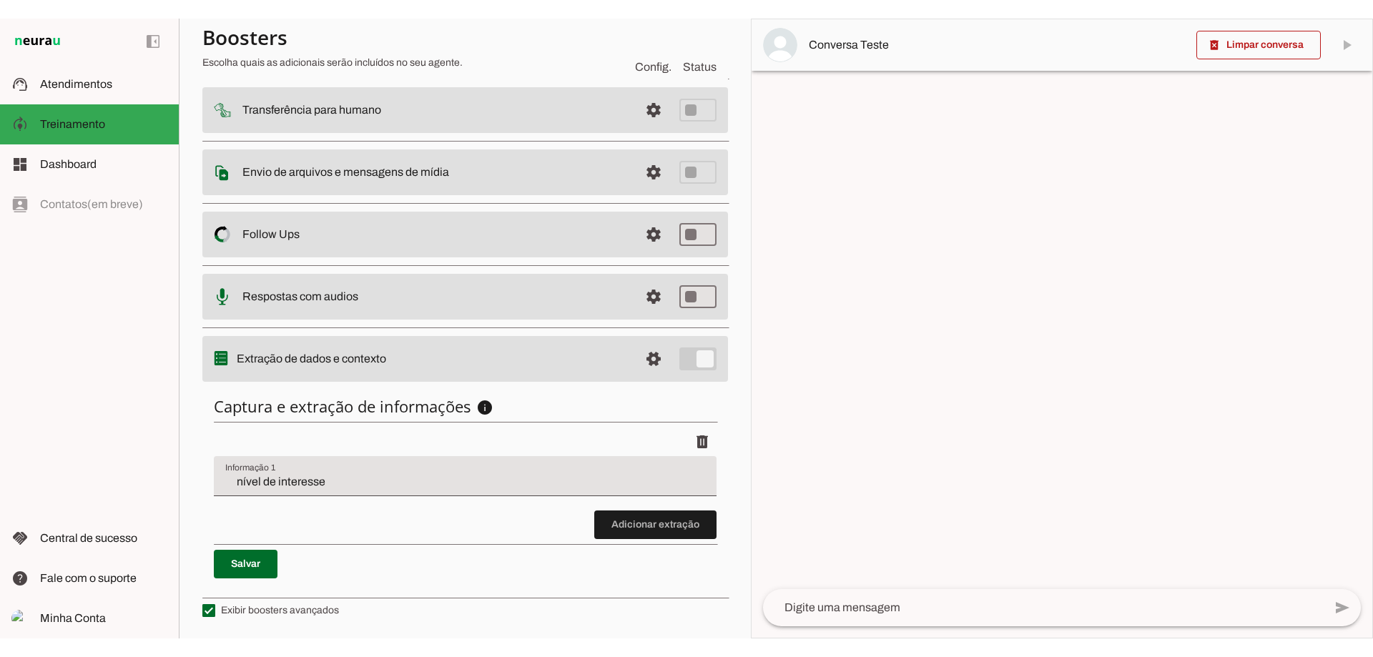
scroll to position [175, 0]
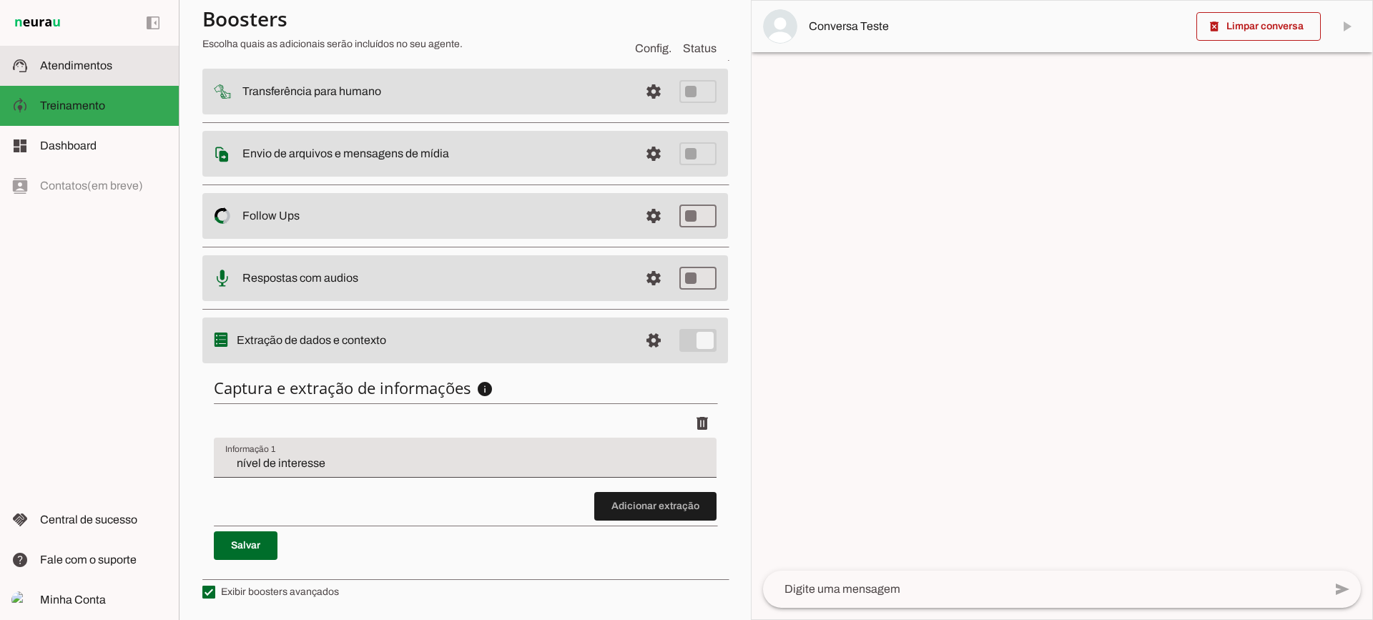
click at [139, 59] on slot at bounding box center [103, 65] width 127 height 17
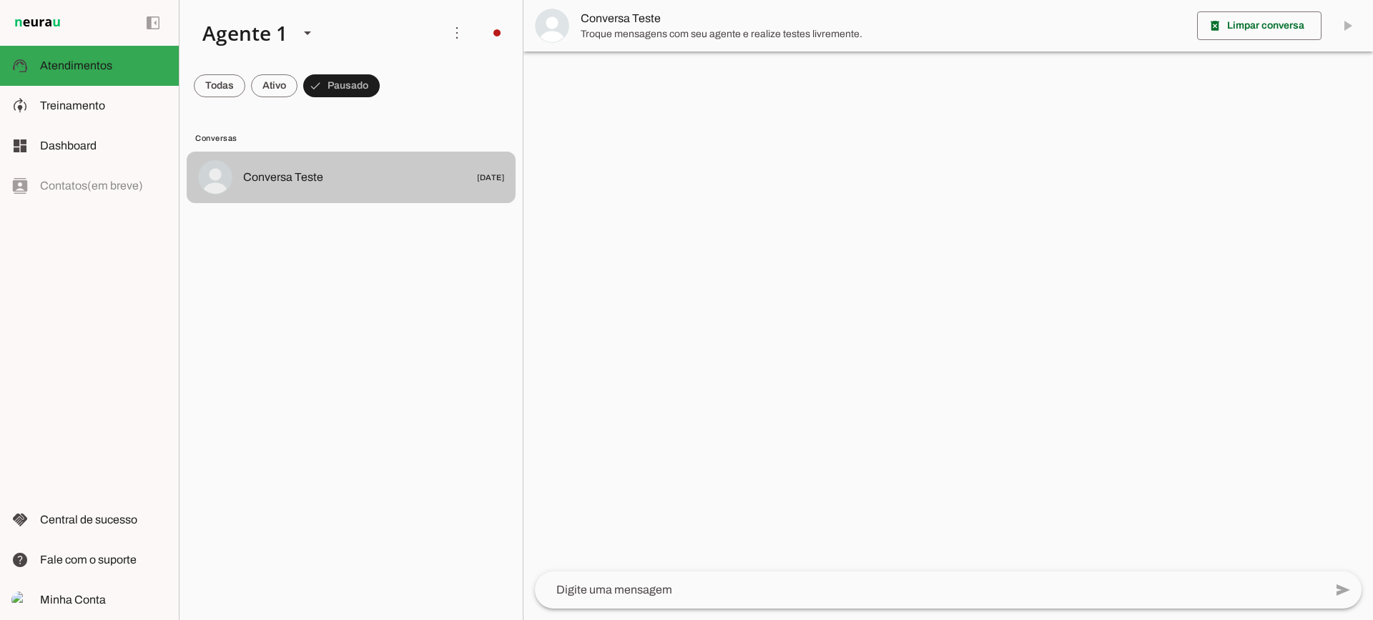
click at [331, 186] on span "Conversa Teste [DATE]" at bounding box center [373, 178] width 261 height 18
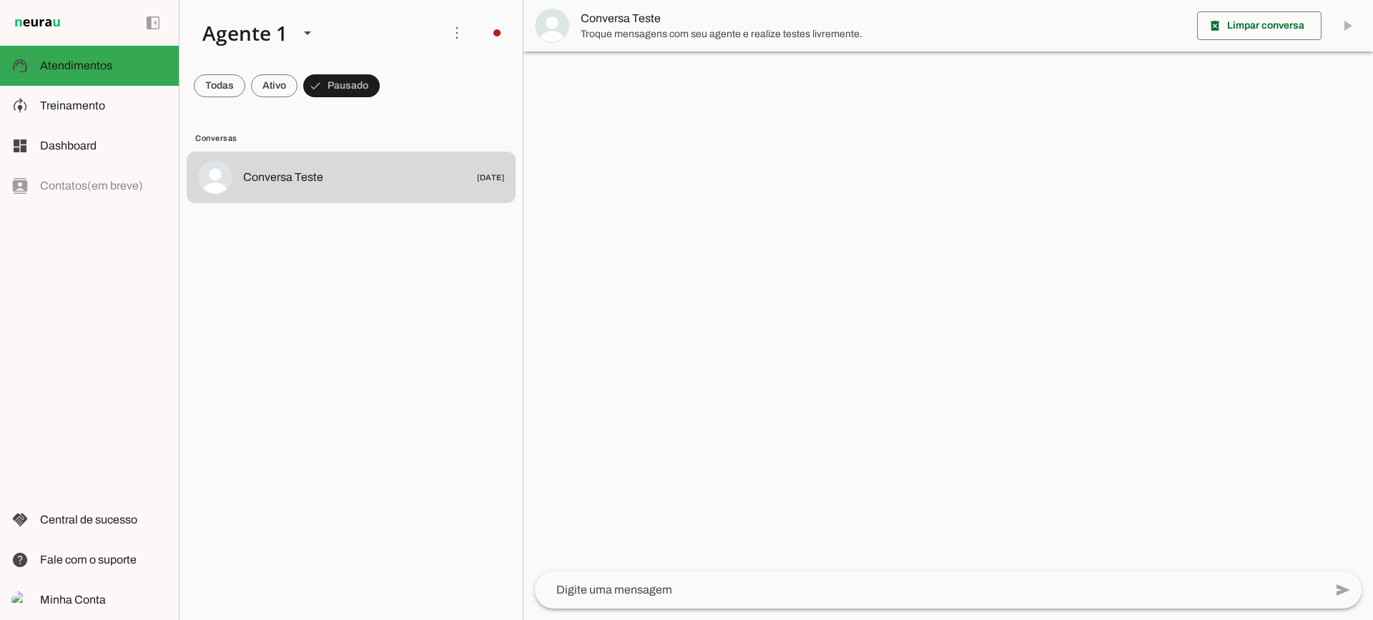
click at [616, 27] on span "Troque mensagens com seu agente e realize testes livremente." at bounding box center [883, 34] width 605 height 14
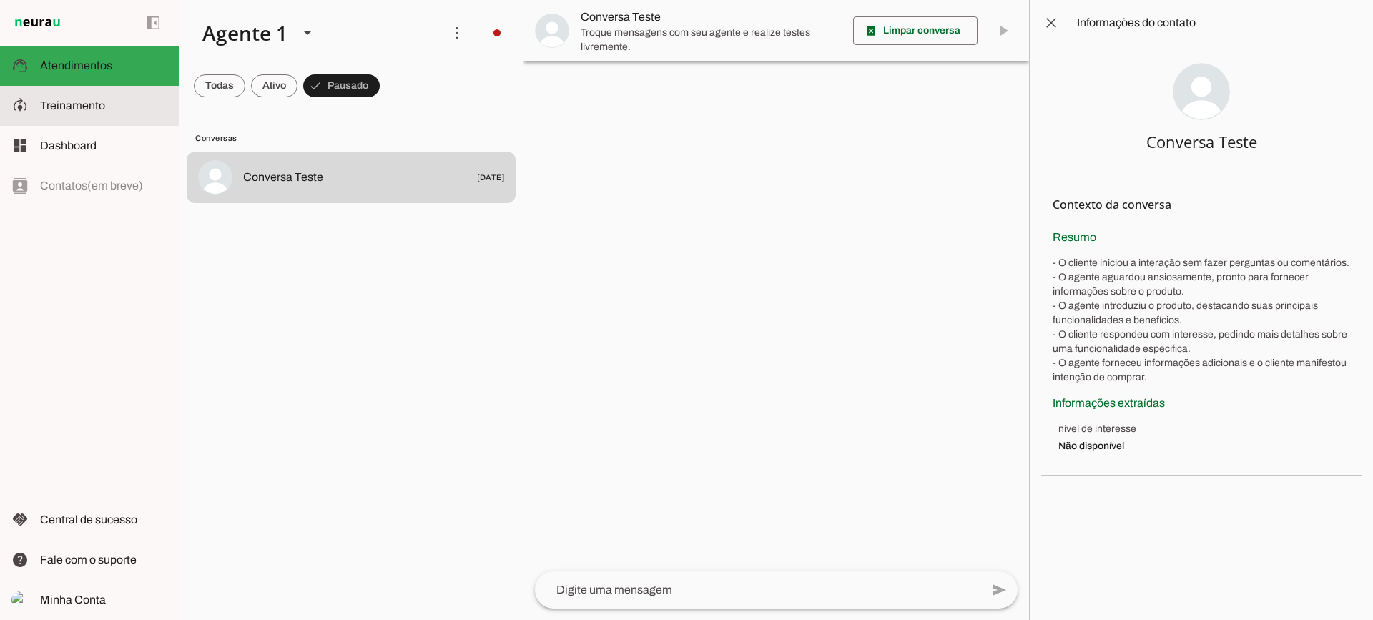
click at [47, 102] on span "Treinamento" at bounding box center [72, 105] width 65 height 12
